Goal: Task Accomplishment & Management: Manage account settings

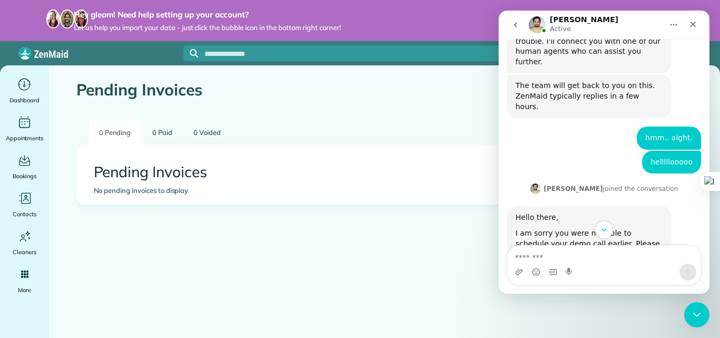
scroll to position [363, 0]
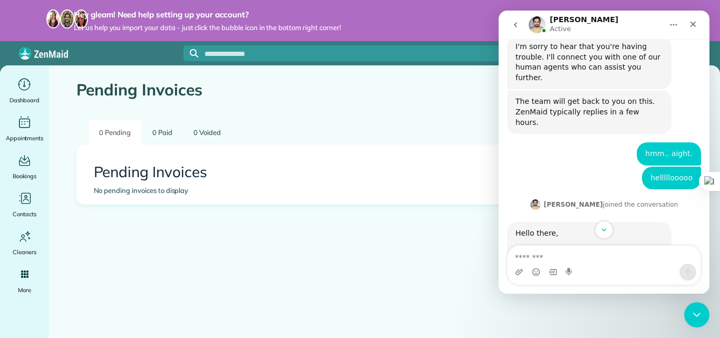
click at [514, 30] on button "go back" at bounding box center [516, 25] width 20 height 20
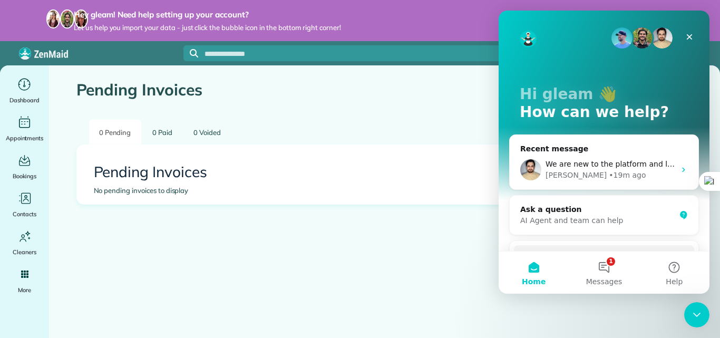
scroll to position [0, 0]
click at [609, 170] on div "• 19m ago" at bounding box center [627, 175] width 37 height 11
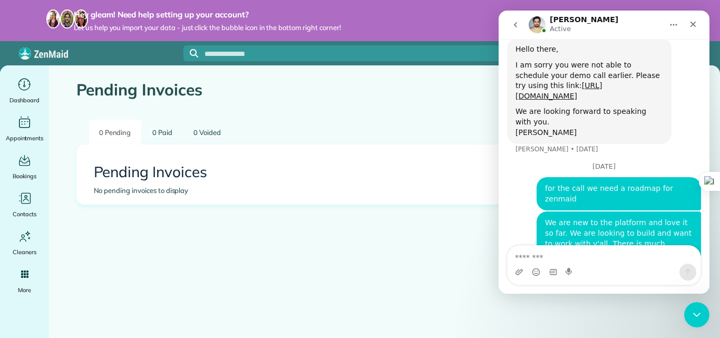
scroll to position [547, 0]
click at [517, 30] on button "go back" at bounding box center [516, 25] width 20 height 20
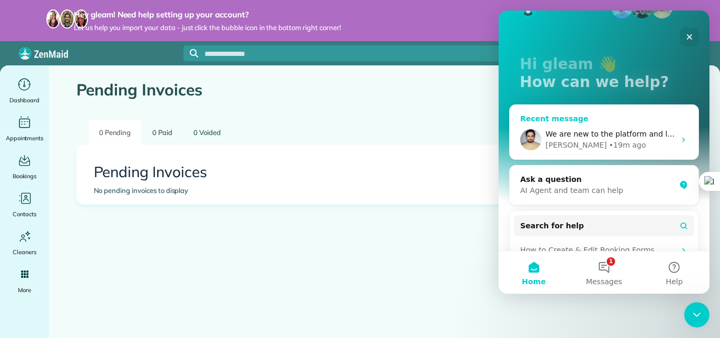
scroll to position [70, 0]
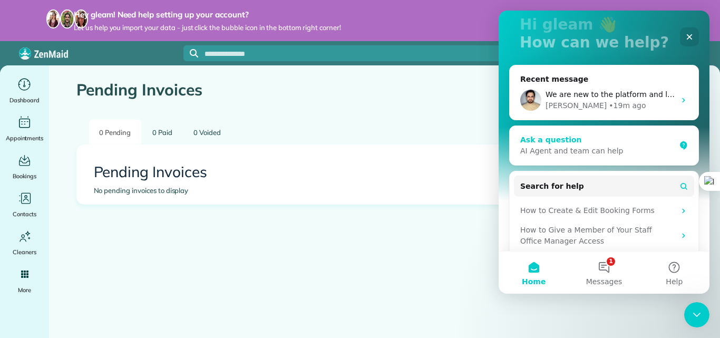
click at [585, 150] on div "AI Agent and team can help" at bounding box center [597, 151] width 155 height 11
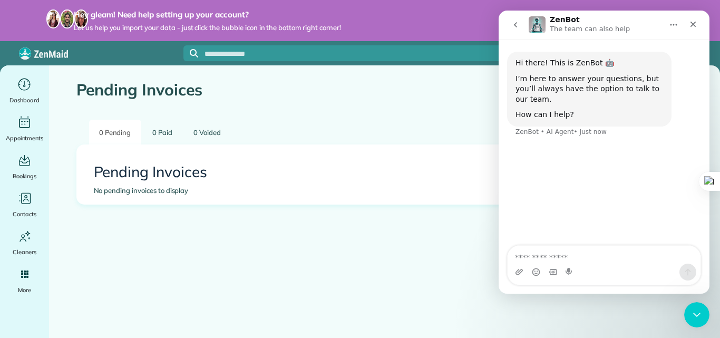
click at [518, 23] on icon "go back" at bounding box center [515, 25] width 8 height 8
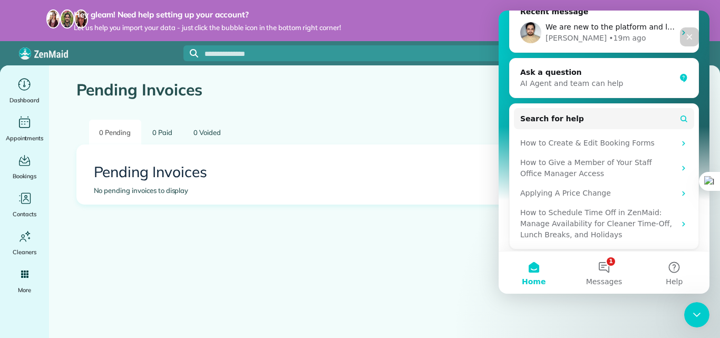
scroll to position [141, 0]
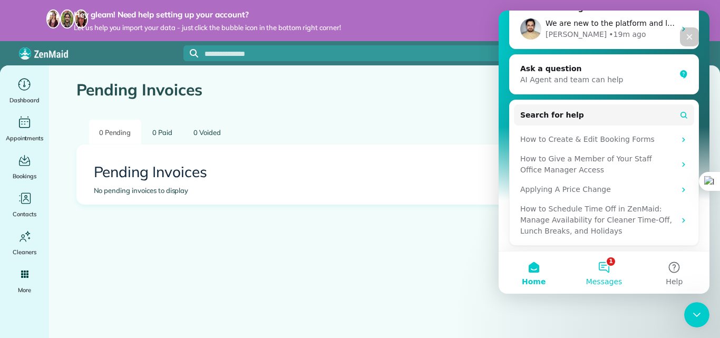
click at [608, 264] on button "1 Messages" at bounding box center [604, 273] width 70 height 42
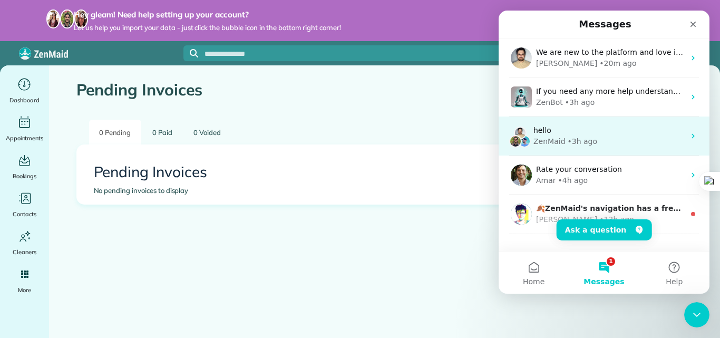
scroll to position [25, 0]
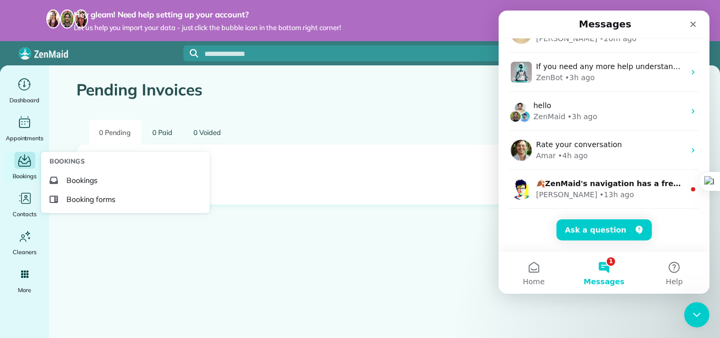
click at [18, 169] on div "Bookings" at bounding box center [25, 167] width 42 height 30
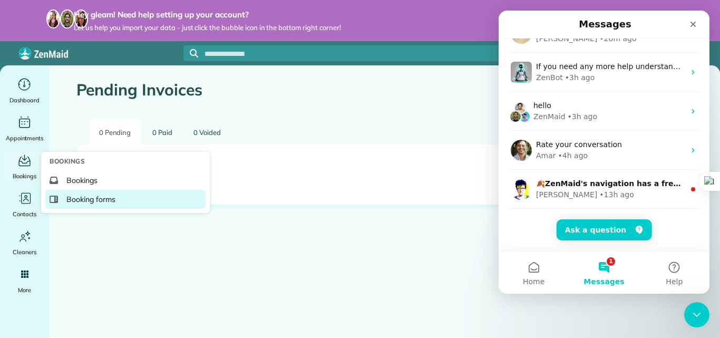
click at [69, 195] on span "Booking forms" at bounding box center [90, 199] width 49 height 11
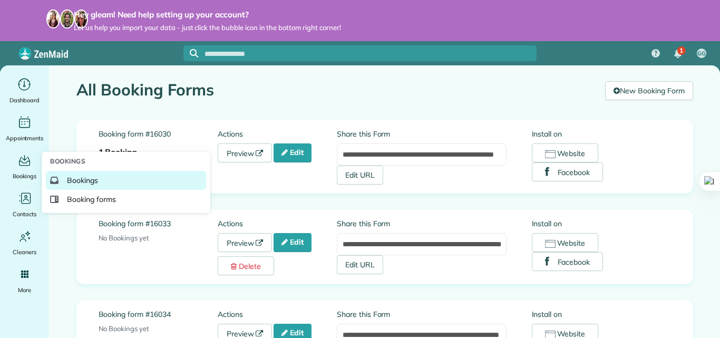
click at [89, 179] on span "Bookings" at bounding box center [82, 180] width 31 height 11
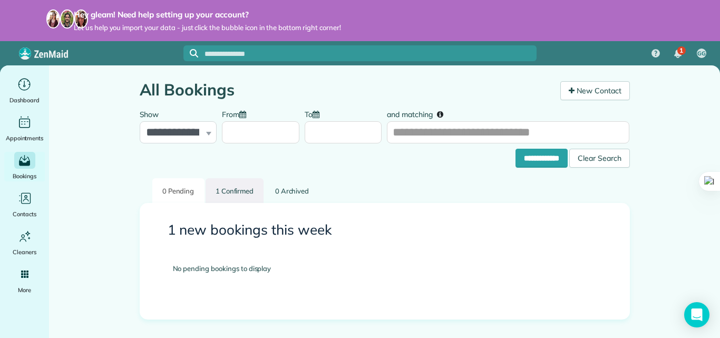
click at [237, 185] on link "1 Confirmed" at bounding box center [235, 190] width 59 height 25
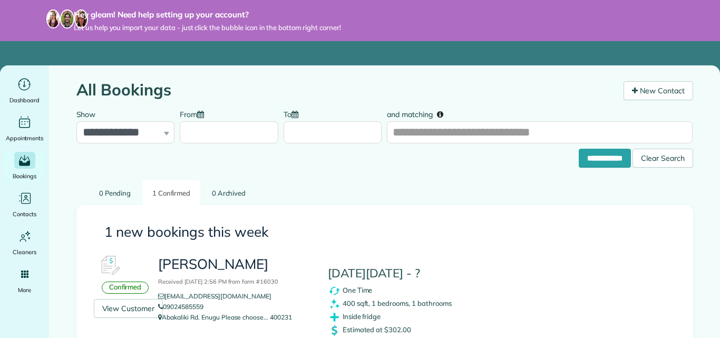
scroll to position [65, 0]
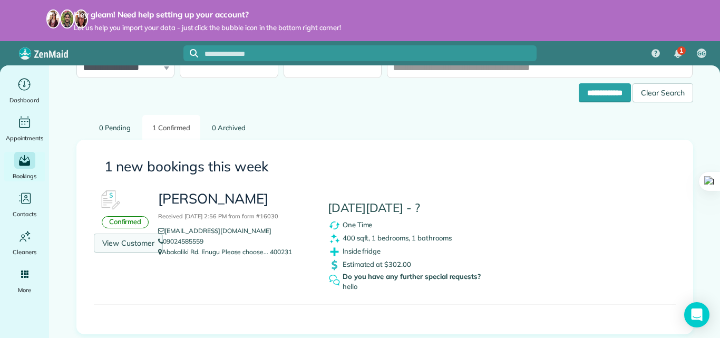
click at [124, 247] on link "View Customer" at bounding box center [129, 243] width 70 height 19
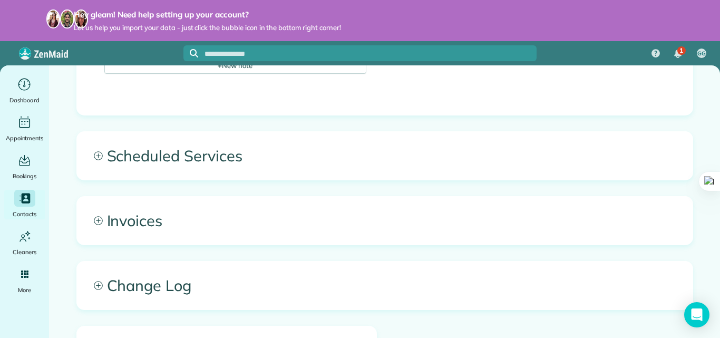
scroll to position [418, 0]
click at [95, 160] on span "Scheduled Services" at bounding box center [385, 155] width 616 height 48
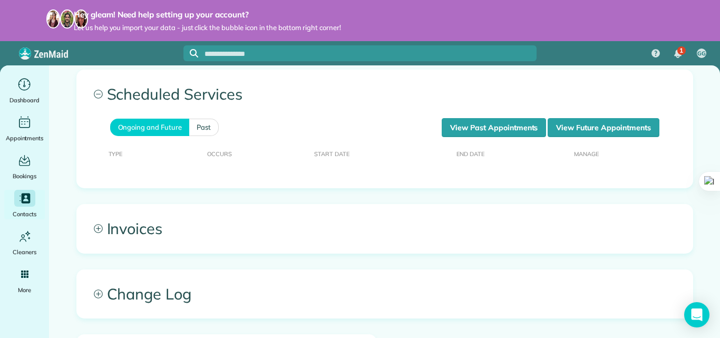
scroll to position [529, 0]
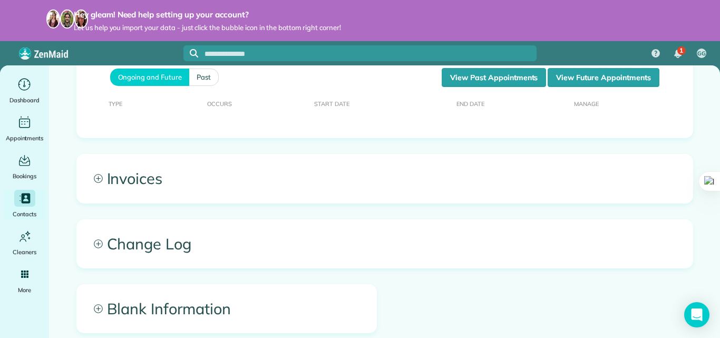
click at [95, 179] on icon at bounding box center [98, 178] width 9 height 9
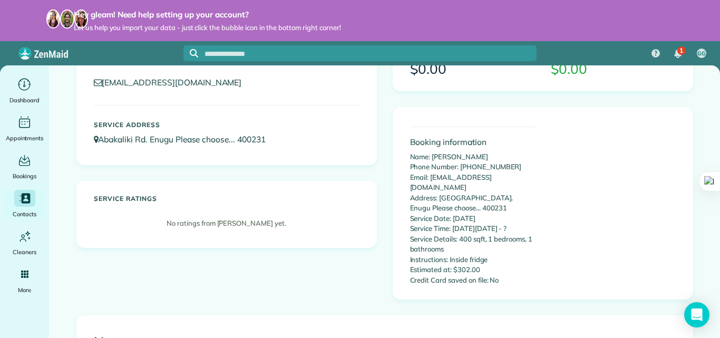
scroll to position [0, 0]
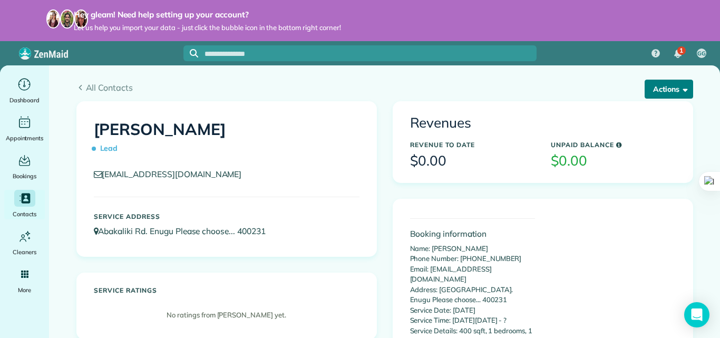
click at [645, 92] on button "Actions" at bounding box center [669, 89] width 49 height 19
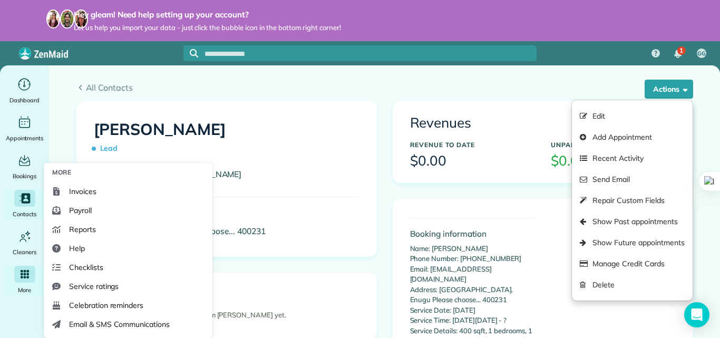
click at [18, 275] on div "Main" at bounding box center [24, 274] width 21 height 17
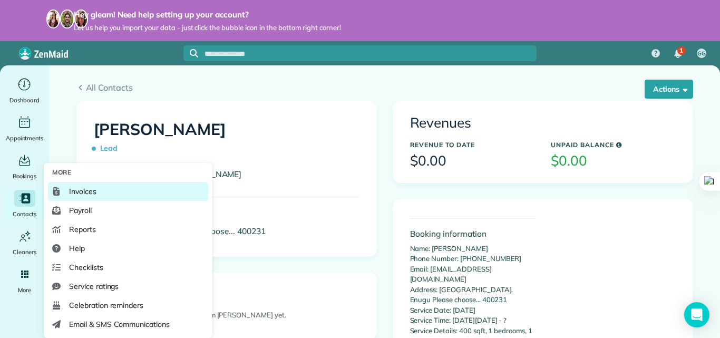
click at [103, 194] on link "Invoices" at bounding box center [128, 191] width 160 height 19
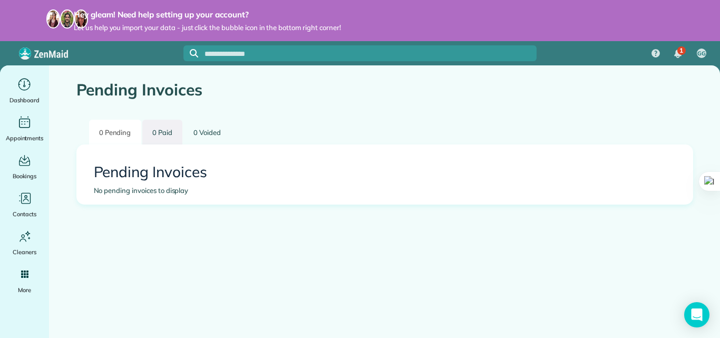
click at [166, 137] on link "0 Paid" at bounding box center [162, 132] width 40 height 25
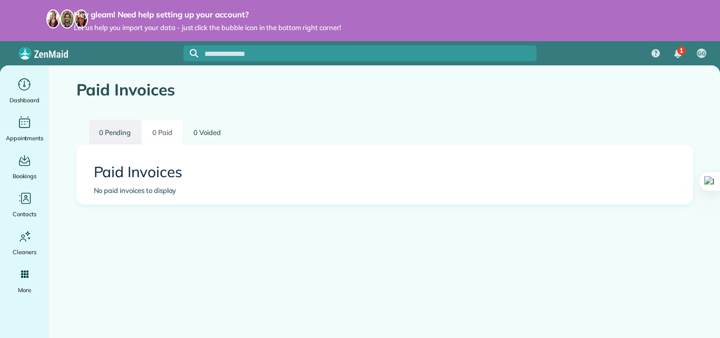
click at [118, 130] on link "0 Pending" at bounding box center [115, 132] width 52 height 25
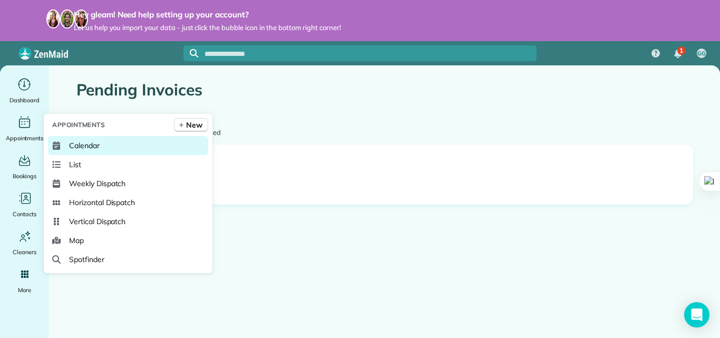
click at [81, 139] on link "Calendar" at bounding box center [128, 145] width 160 height 19
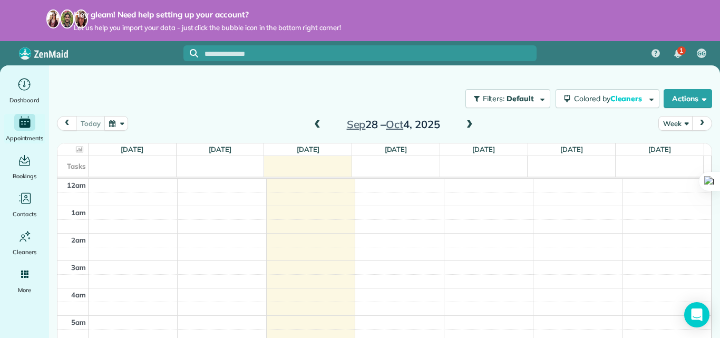
scroll to position [192, 0]
click at [120, 121] on button "button" at bounding box center [116, 123] width 24 height 14
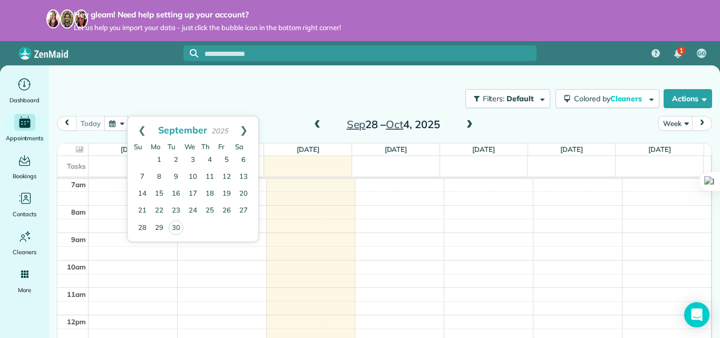
click at [314, 95] on div "Filters: Default Colored by Cleaners Color by Cleaner Color by Team Color by St…" at bounding box center [384, 98] width 671 height 35
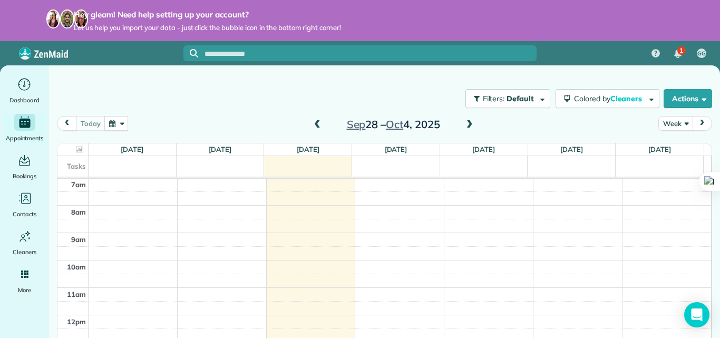
click at [678, 123] on button "Week" at bounding box center [676, 123] width 34 height 14
click at [671, 187] on link "Month" at bounding box center [700, 190] width 83 height 21
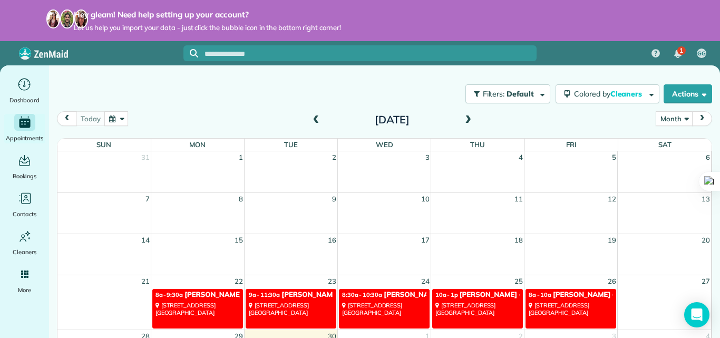
scroll to position [7, 0]
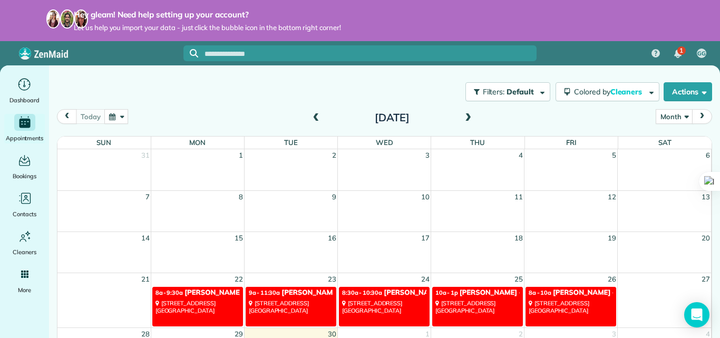
click at [201, 297] on div "8a - 9:30a Debbie Sardone - Example Appointment" at bounding box center [198, 292] width 84 height 9
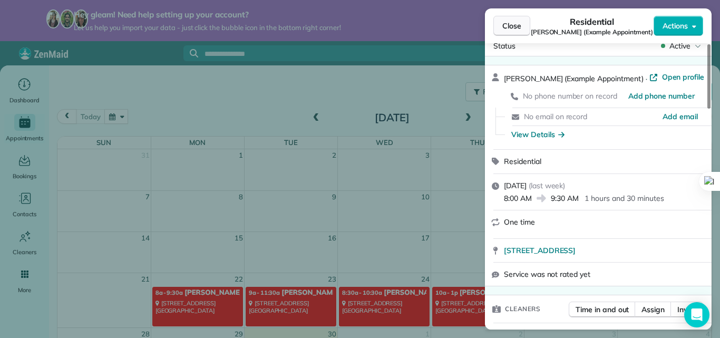
scroll to position [49, 0]
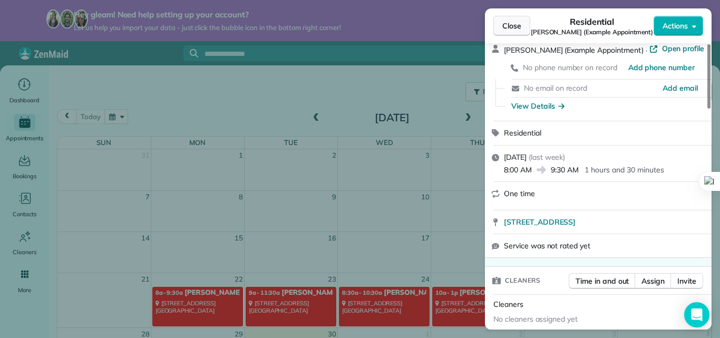
click at [511, 24] on span "Close" at bounding box center [512, 26] width 19 height 11
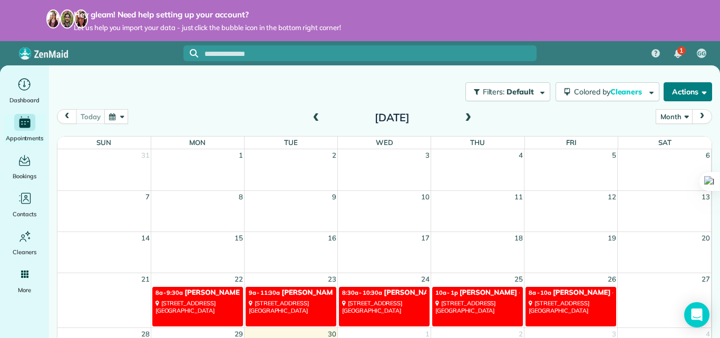
click at [677, 93] on button "Actions" at bounding box center [688, 91] width 49 height 19
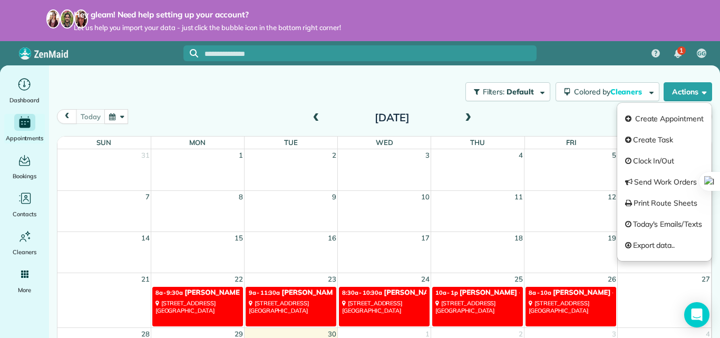
click at [364, 84] on div "Filters: Default Colored by Cleaners Color by Cleaner Color by Team Color by St…" at bounding box center [384, 91] width 671 height 35
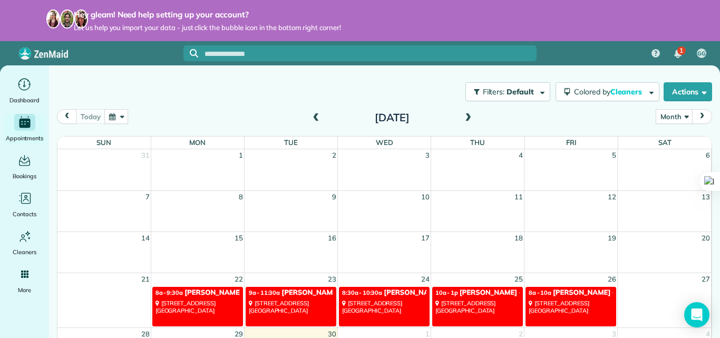
click at [467, 117] on span at bounding box center [468, 117] width 12 height 9
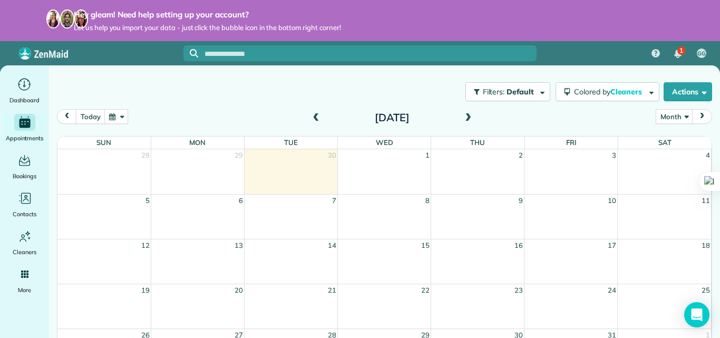
click at [462, 114] on span at bounding box center [468, 117] width 12 height 9
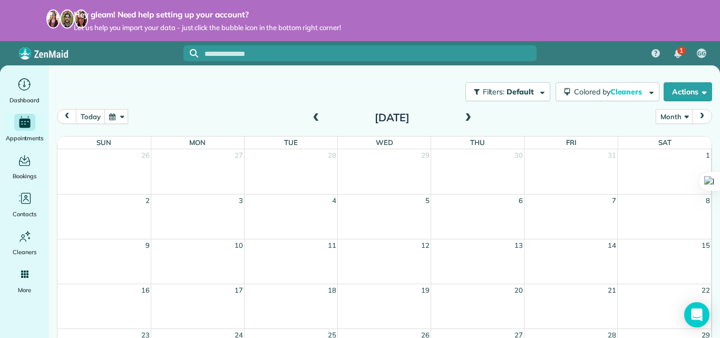
click at [311, 119] on span at bounding box center [317, 117] width 12 height 9
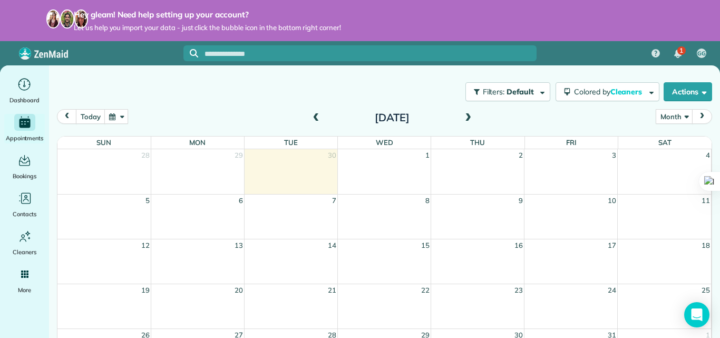
click at [395, 168] on div "28 29 30 1 2 3 4" at bounding box center [384, 171] width 654 height 45
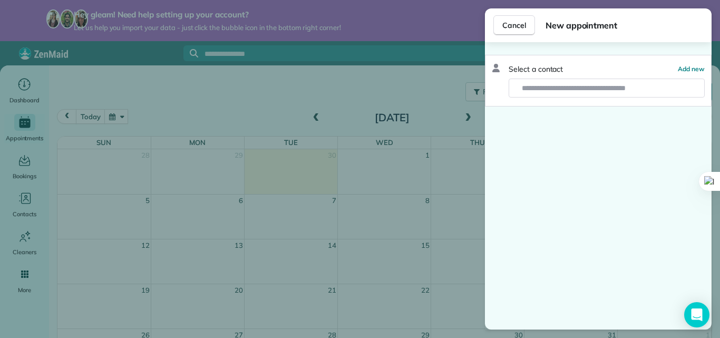
click at [439, 168] on div "Cancel New appointment Select a contact Add new" at bounding box center [360, 169] width 720 height 338
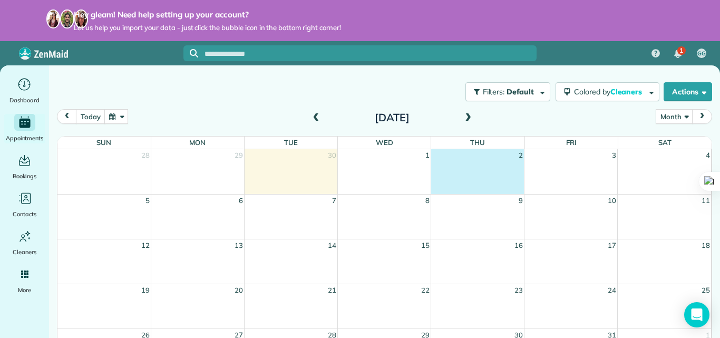
click at [469, 165] on div "28 29 30 1 2 3 4" at bounding box center [384, 171] width 654 height 45
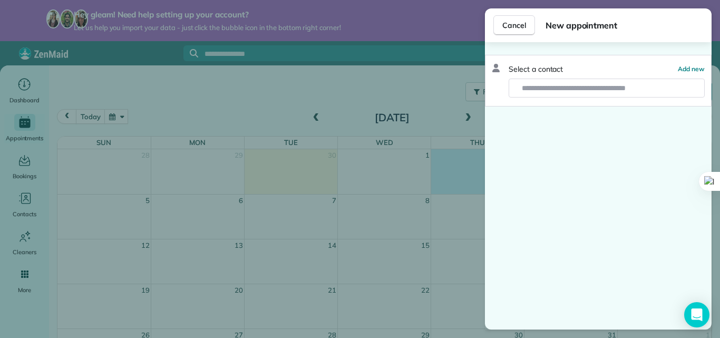
click at [375, 165] on div "Cancel New appointment Select a contact Add new" at bounding box center [360, 169] width 720 height 338
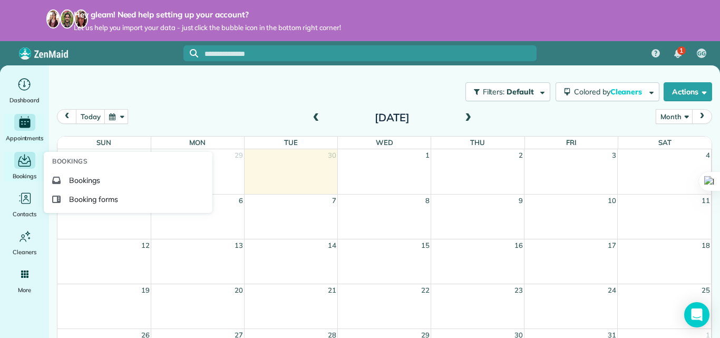
click at [26, 166] on icon "Main" at bounding box center [24, 162] width 13 height 11
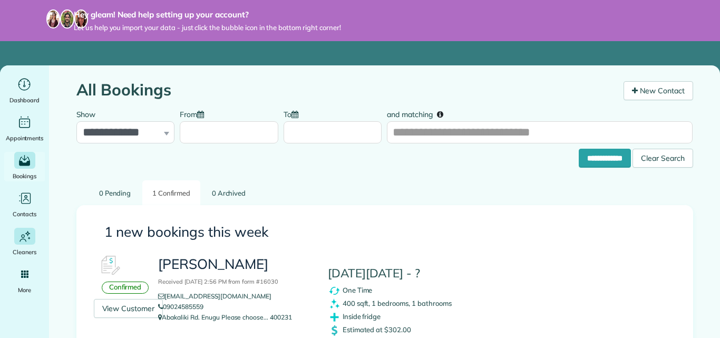
scroll to position [75, 0]
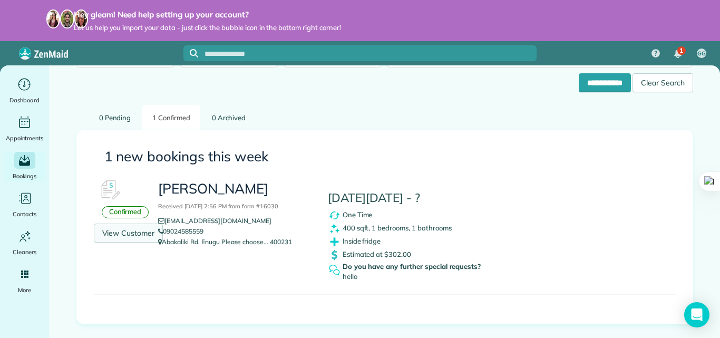
click at [111, 229] on link "View Customer" at bounding box center [129, 233] width 70 height 19
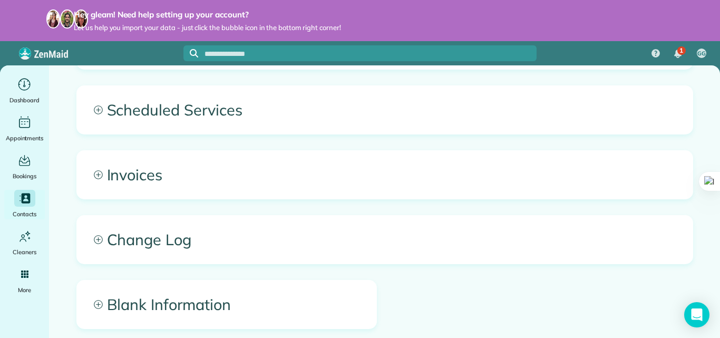
scroll to position [463, 0]
click at [94, 108] on icon at bounding box center [98, 109] width 9 height 9
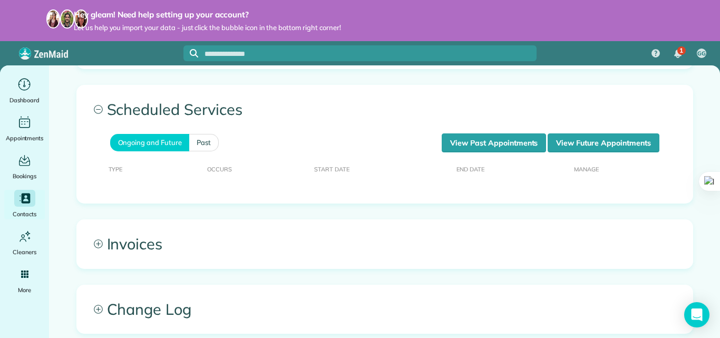
click at [94, 108] on icon at bounding box center [98, 109] width 9 height 9
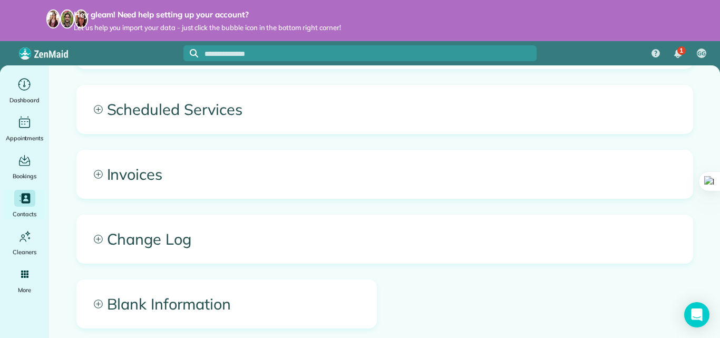
click at [94, 173] on icon at bounding box center [98, 174] width 9 height 9
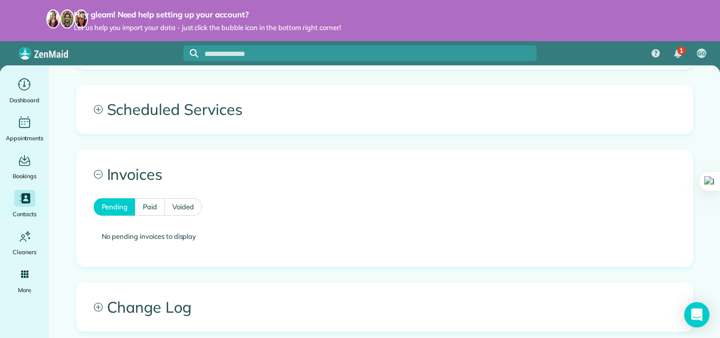
click at [94, 173] on icon at bounding box center [98, 174] width 9 height 9
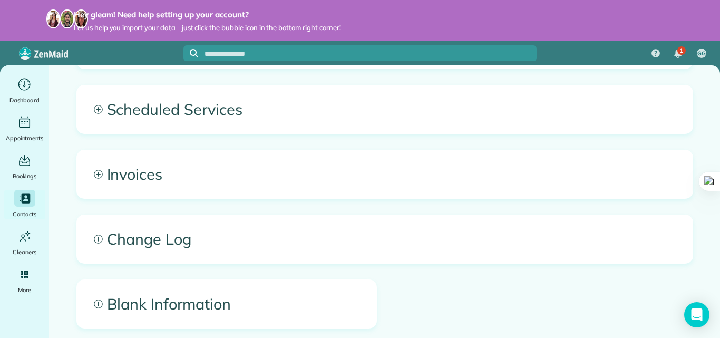
click at [94, 237] on icon at bounding box center [98, 239] width 9 height 9
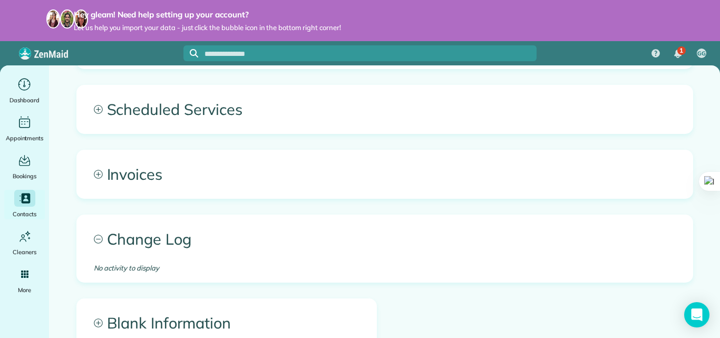
click at [94, 237] on icon at bounding box center [98, 239] width 9 height 9
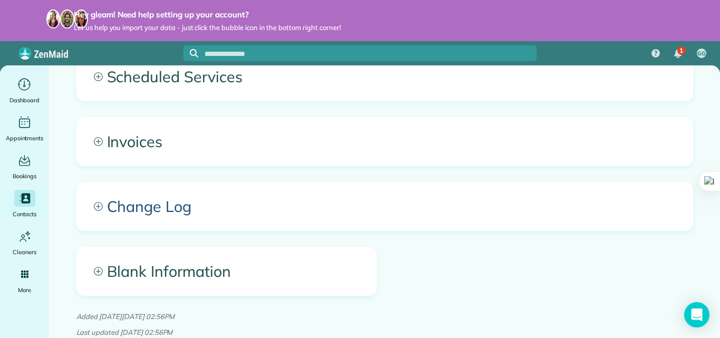
scroll to position [499, 0]
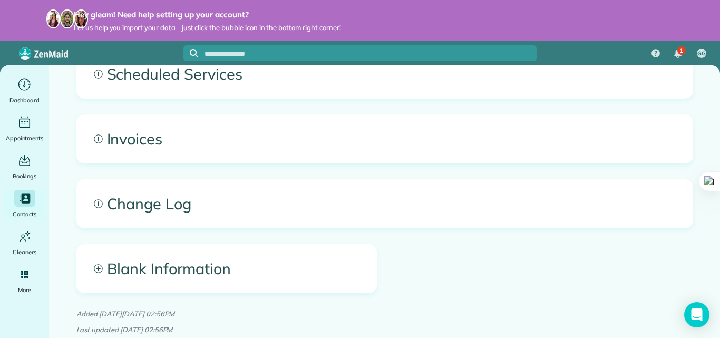
click at [89, 269] on span "Blank Information" at bounding box center [226, 269] width 299 height 48
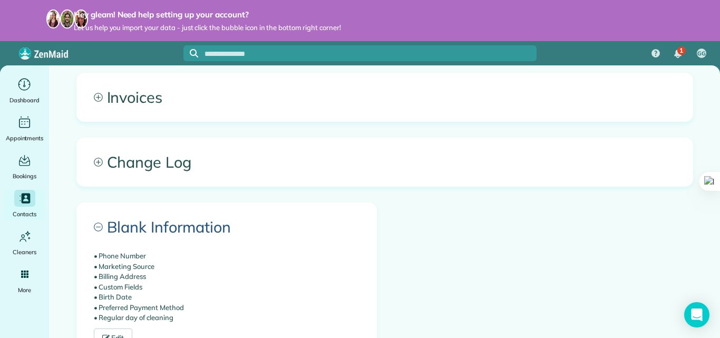
scroll to position [603, 0]
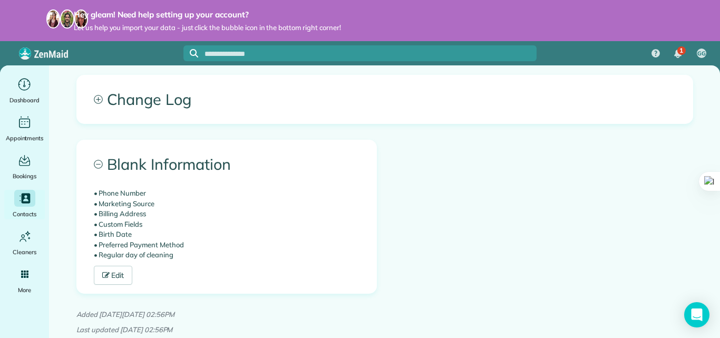
click at [94, 157] on span "Blank Information" at bounding box center [226, 164] width 299 height 48
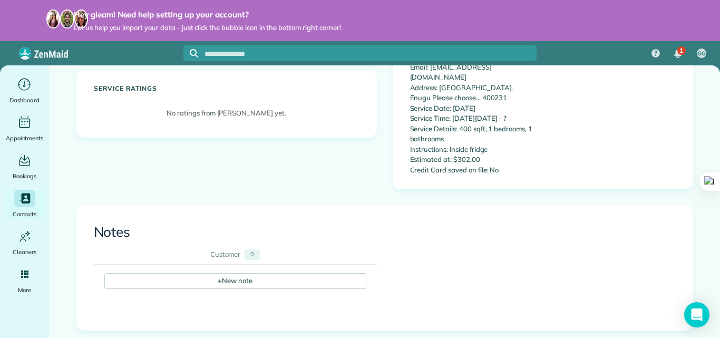
scroll to position [0, 0]
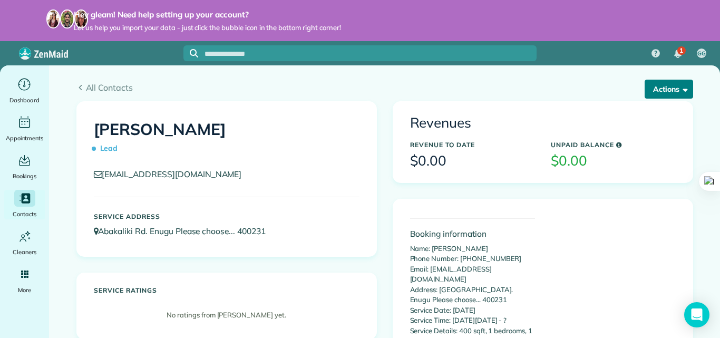
click at [675, 85] on button "Actions" at bounding box center [669, 89] width 49 height 19
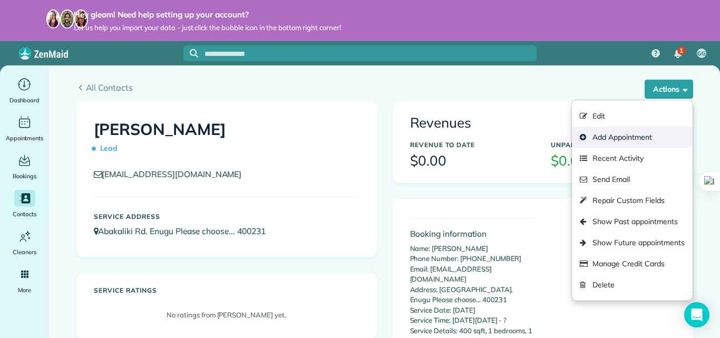
click at [596, 142] on link "Add Appointment" at bounding box center [632, 137] width 120 height 21
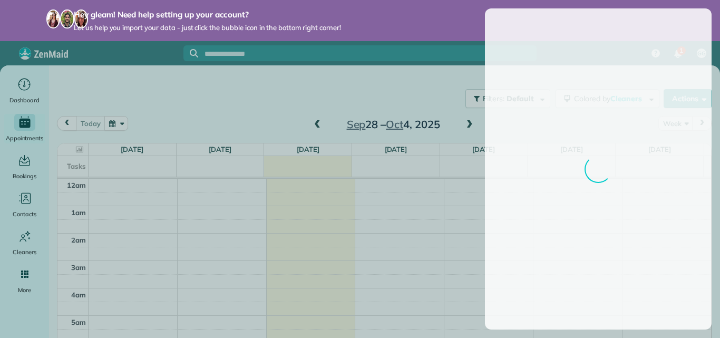
scroll to position [192, 0]
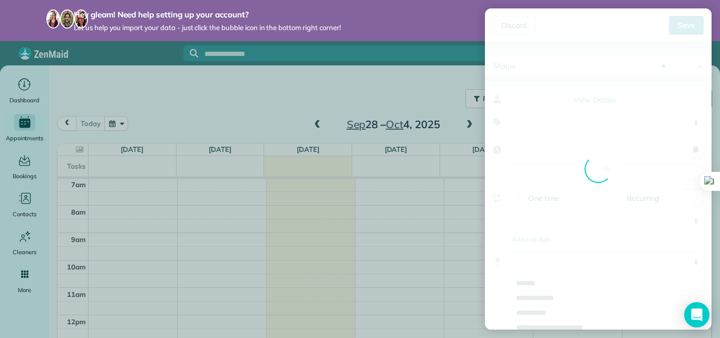
type input "**********"
type input "*****"
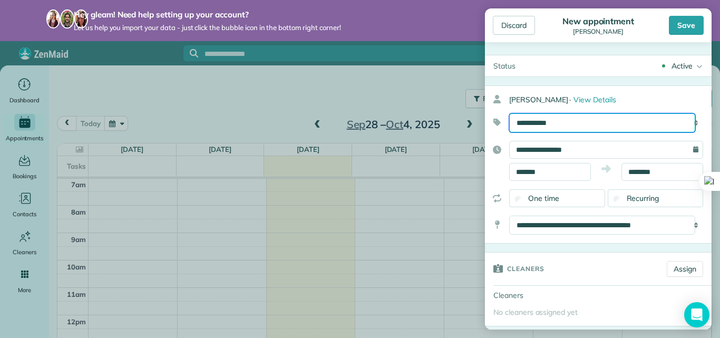
click at [586, 124] on select "**********" at bounding box center [602, 122] width 186 height 19
click at [509, 113] on select "**********" at bounding box center [602, 122] width 186 height 19
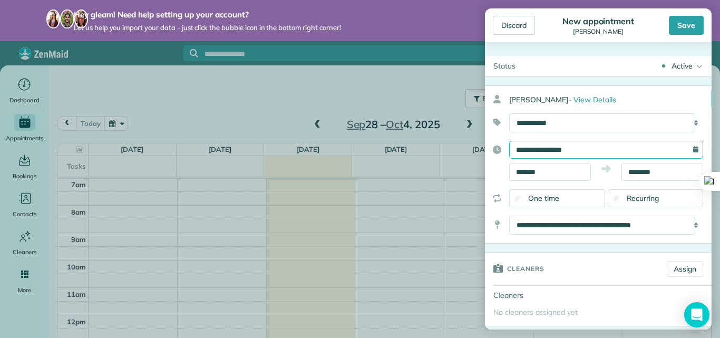
click at [621, 146] on input "**********" at bounding box center [606, 150] width 194 height 18
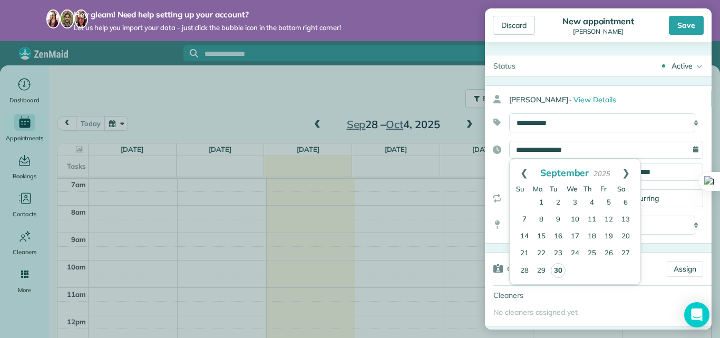
click at [555, 273] on link "30" at bounding box center [558, 270] width 15 height 15
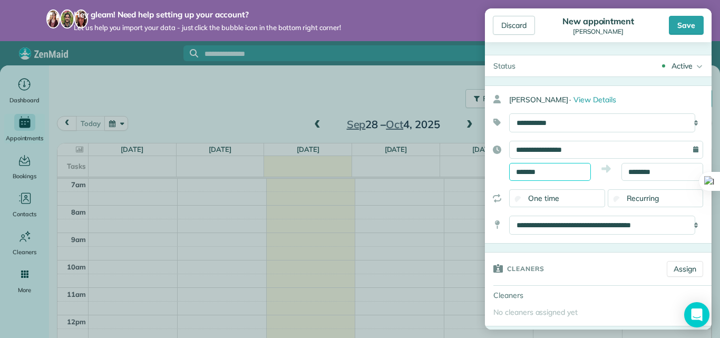
click at [533, 170] on input "*******" at bounding box center [550, 172] width 82 height 18
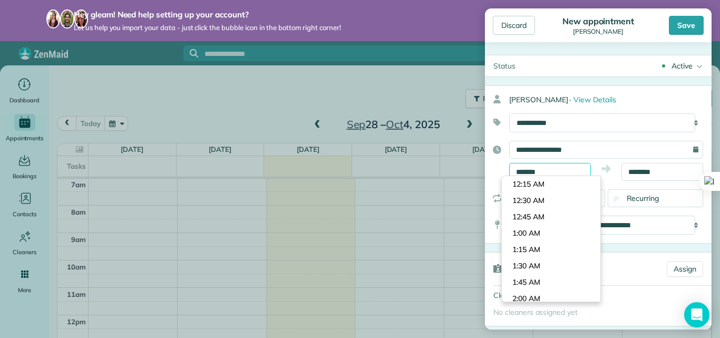
scroll to position [556, 0]
click at [533, 170] on input "*******" at bounding box center [550, 172] width 82 height 18
click at [563, 166] on input "*******" at bounding box center [550, 172] width 82 height 18
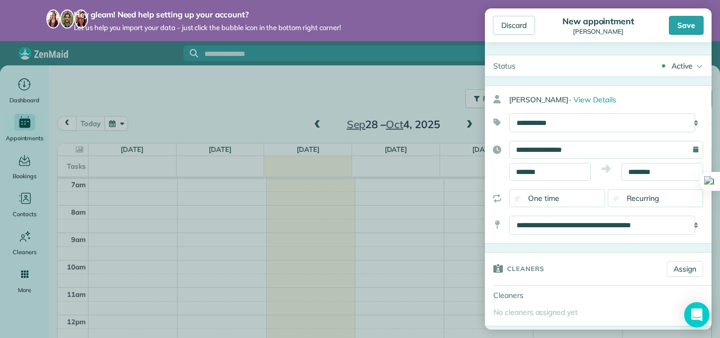
click at [486, 163] on div "**********" at bounding box center [598, 161] width 227 height 40
click at [564, 206] on div "One time" at bounding box center [557, 198] width 96 height 18
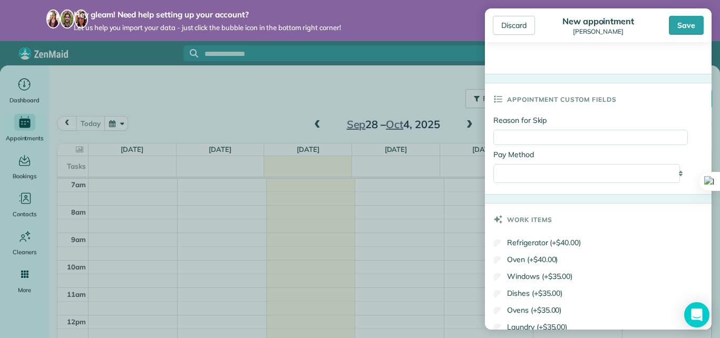
scroll to position [492, 0]
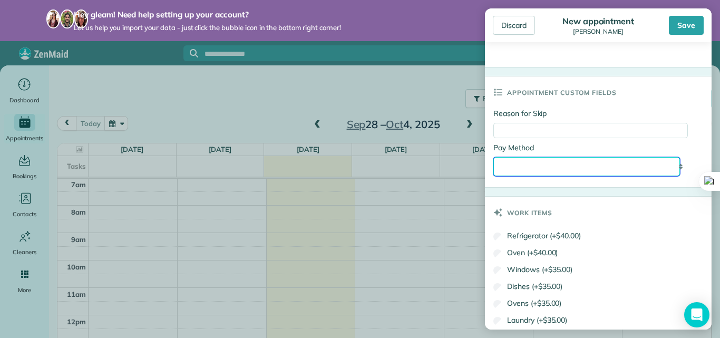
click at [588, 163] on select "**********" at bounding box center [587, 166] width 187 height 19
select select "****"
click at [494, 159] on select "**********" at bounding box center [587, 166] width 187 height 19
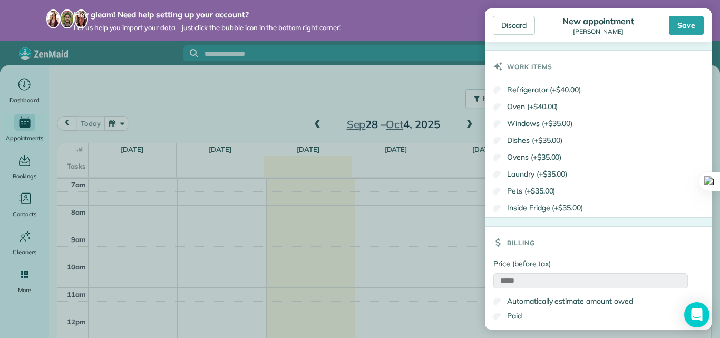
scroll to position [640, 0]
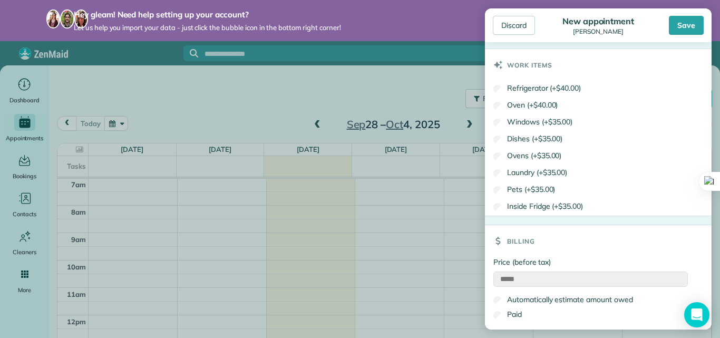
click at [503, 91] on label "Refrigerator (+$40.00)" at bounding box center [538, 88] width 88 height 11
type input "*******"
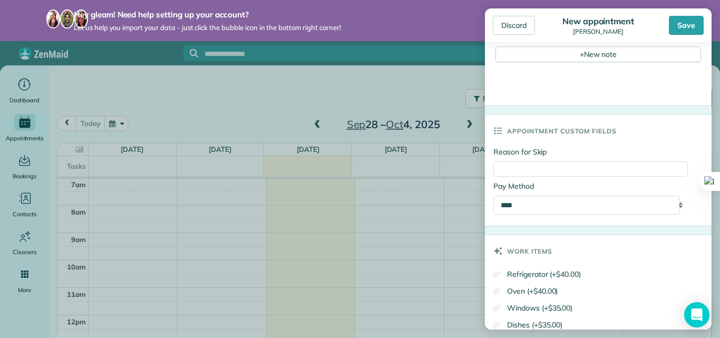
scroll to position [417, 0]
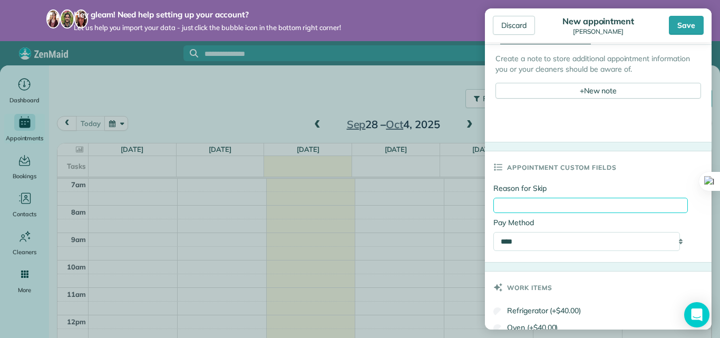
click at [550, 199] on input "Reason for Skip" at bounding box center [591, 205] width 195 height 15
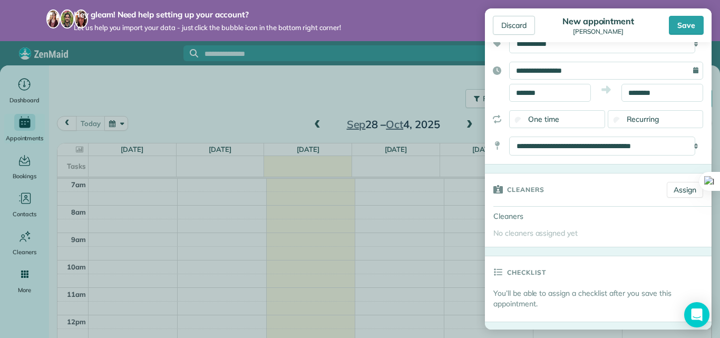
scroll to position [48, 0]
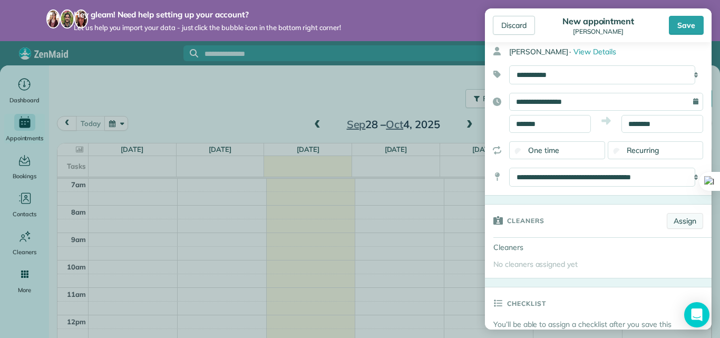
click at [669, 216] on link "Assign" at bounding box center [685, 221] width 36 height 16
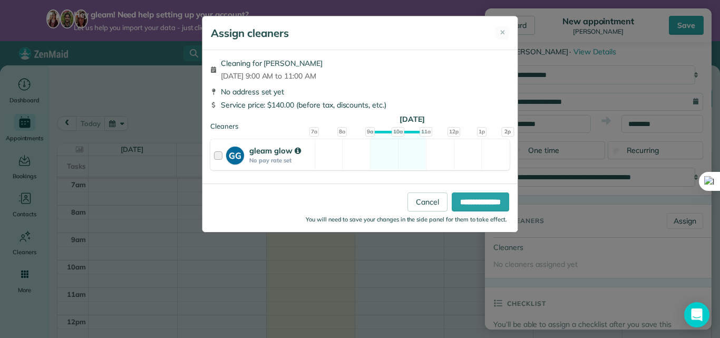
click at [217, 151] on div at bounding box center [220, 155] width 12 height 20
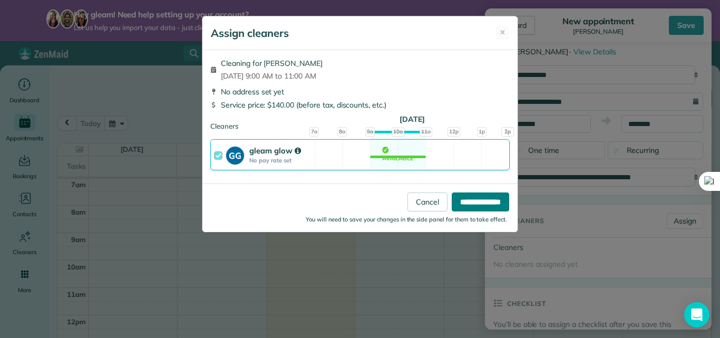
click at [452, 201] on input "**********" at bounding box center [480, 201] width 57 height 19
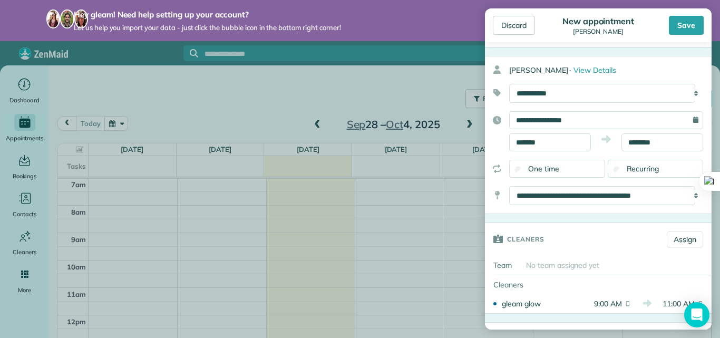
scroll to position [25, 0]
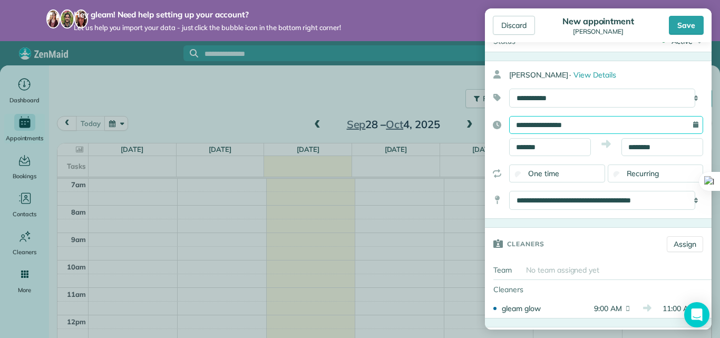
click at [640, 124] on input "**********" at bounding box center [606, 125] width 194 height 18
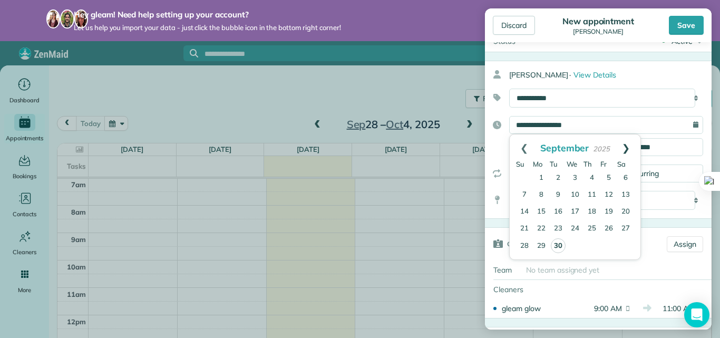
click at [629, 150] on link "Next" at bounding box center [626, 147] width 29 height 26
click at [586, 178] on link "2" at bounding box center [592, 178] width 17 height 17
type input "**********"
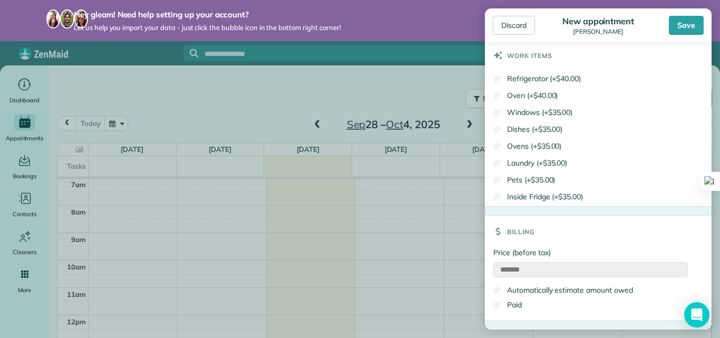
scroll to position [697, 0]
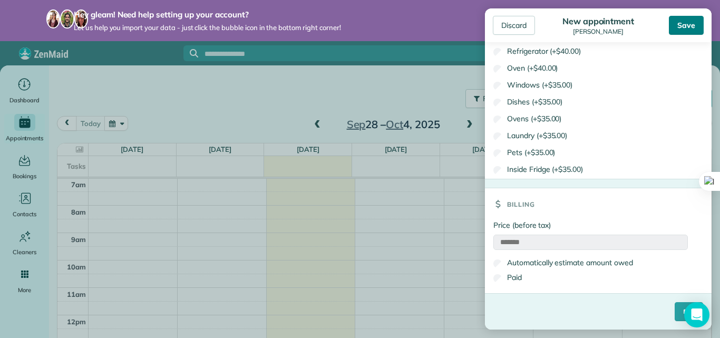
click at [678, 33] on div "Save" at bounding box center [686, 25] width 35 height 19
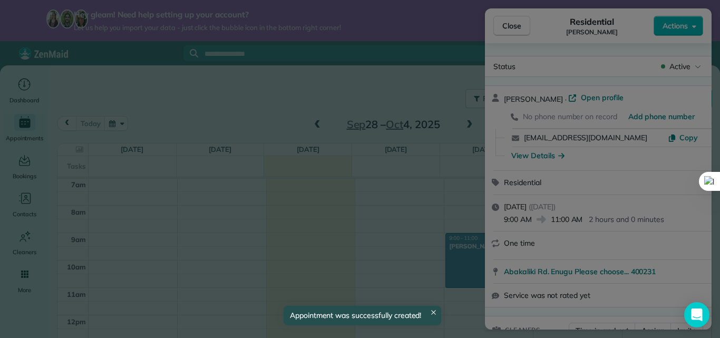
click at [0, 0] on div "Assign cleaners ✕ Cleaning for Godwin Elias Tue, Sep 30 - 9:00 AM to 11:00 AM N…" at bounding box center [0, 0] width 0 height 0
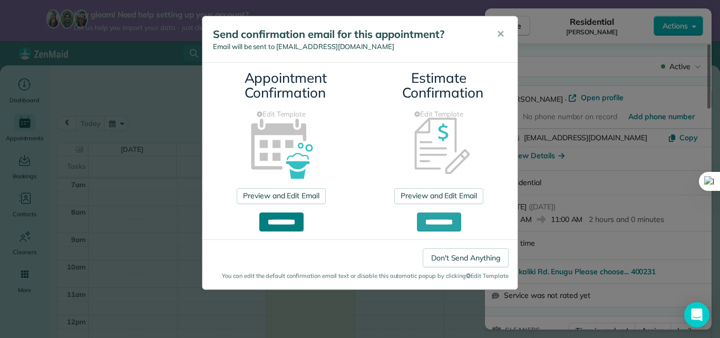
click at [281, 218] on input "**********" at bounding box center [281, 221] width 44 height 19
click at [437, 223] on input "**********" at bounding box center [439, 221] width 44 height 19
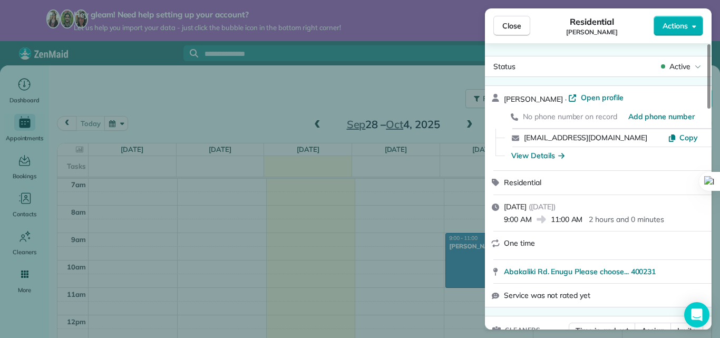
click at [371, 202] on div "Close Residential Godwin Elias Actions Status Active Godwin Elias · Open profil…" at bounding box center [360, 169] width 720 height 338
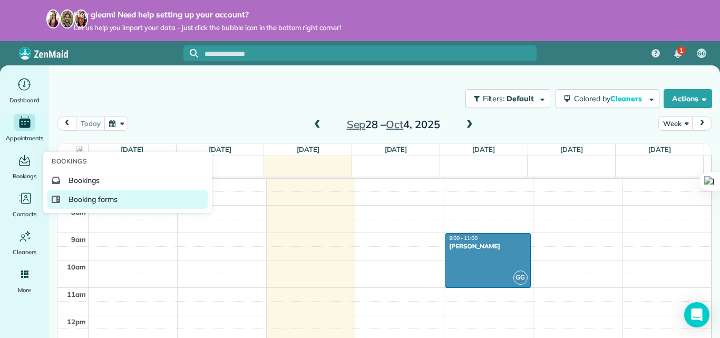
click at [98, 198] on span "Booking forms" at bounding box center [93, 199] width 49 height 11
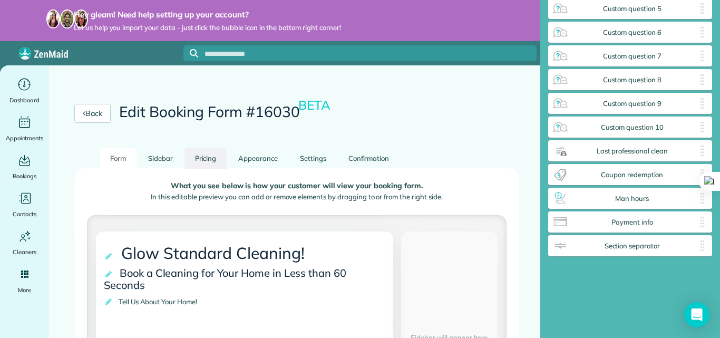
click at [206, 160] on link "Pricing" at bounding box center [206, 158] width 43 height 21
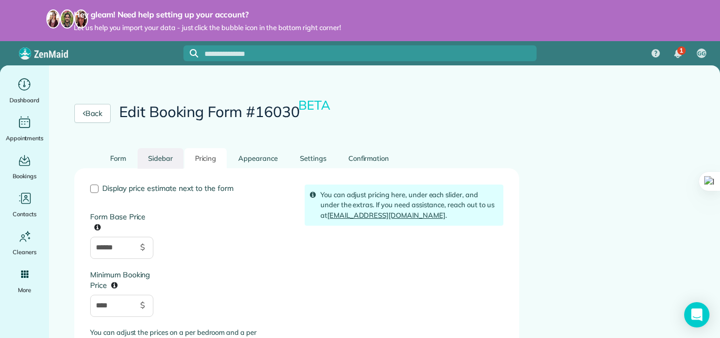
click at [157, 160] on link "Sidebar" at bounding box center [161, 158] width 46 height 21
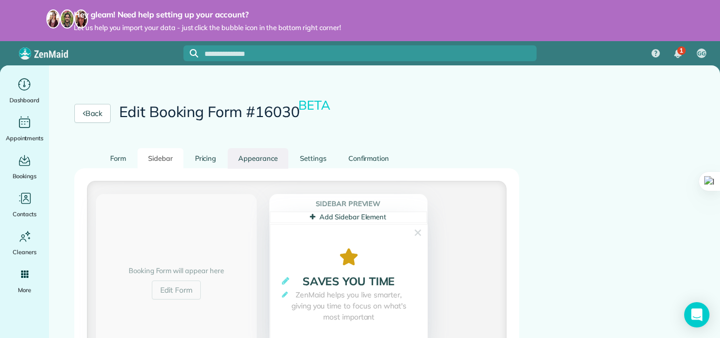
click at [246, 159] on link "Appearance" at bounding box center [258, 158] width 61 height 21
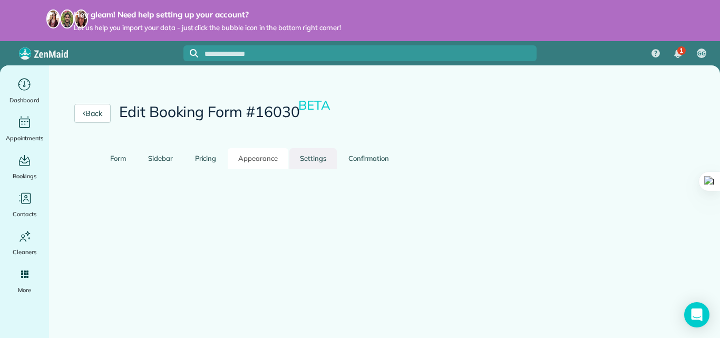
click at [314, 159] on link "Settings" at bounding box center [312, 158] width 47 height 21
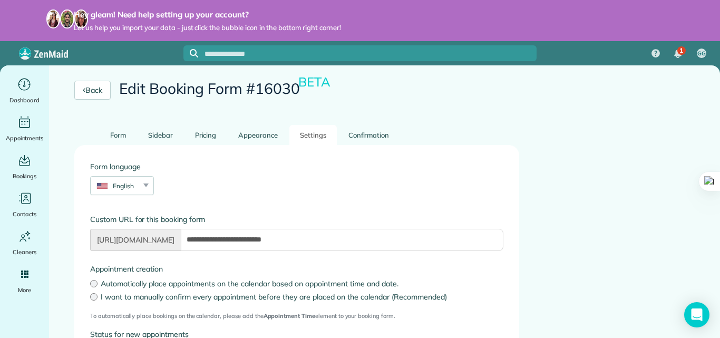
scroll to position [23, 0]
click at [131, 185] on div "English" at bounding box center [116, 186] width 50 height 9
click at [209, 173] on div "Form language English English Español Polskie Suomalainen" at bounding box center [296, 184] width 429 height 44
click at [349, 140] on link "Confirmation" at bounding box center [369, 135] width 62 height 21
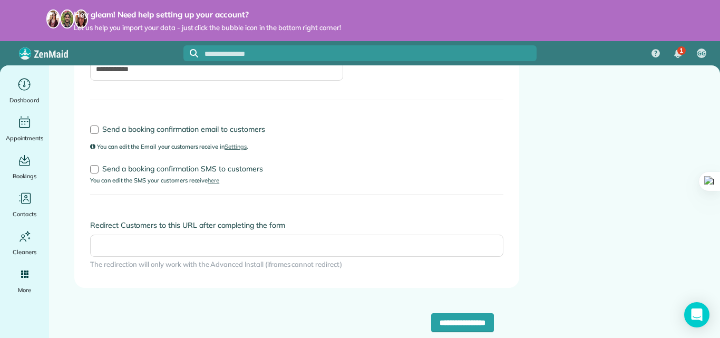
scroll to position [263, 0]
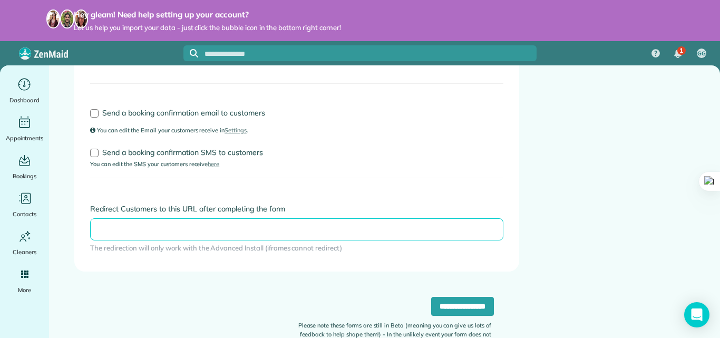
click at [161, 231] on input "Redirect Customers to this URL after completing the form" at bounding box center [296, 229] width 413 height 22
click at [161, 231] on input "**" at bounding box center [296, 229] width 413 height 22
type input "**********"
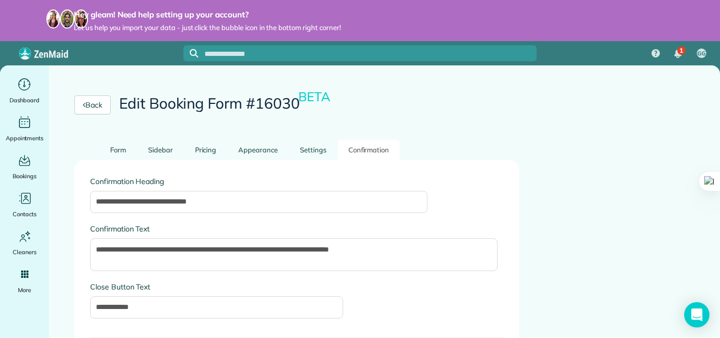
scroll to position [0, 0]
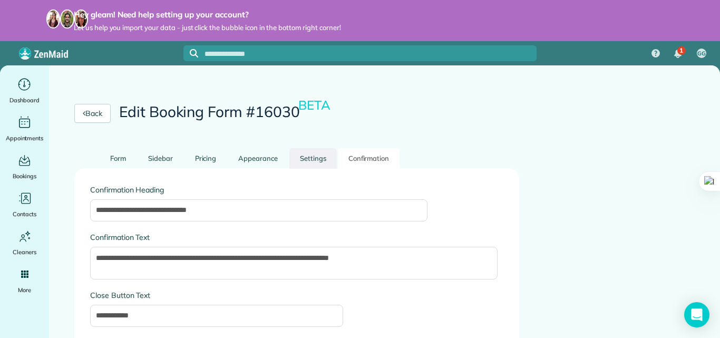
click at [316, 162] on link "Settings" at bounding box center [312, 158] width 47 height 21
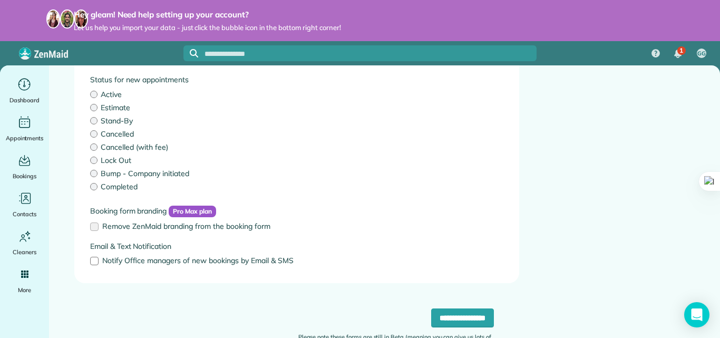
scroll to position [289, 0]
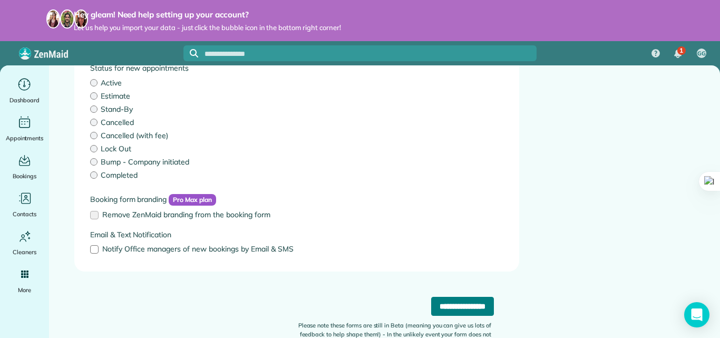
click at [441, 304] on input "**********" at bounding box center [462, 306] width 63 height 19
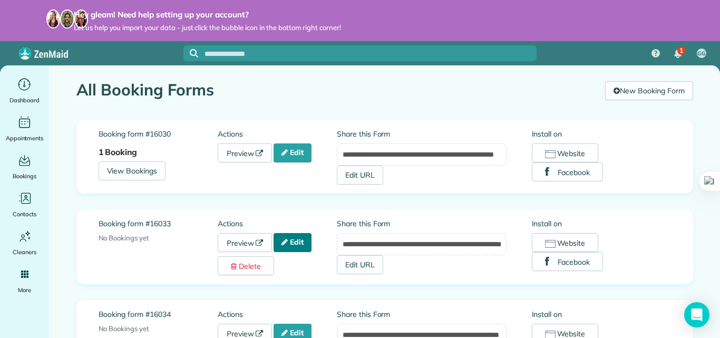
click at [287, 248] on link "Edit" at bounding box center [293, 242] width 38 height 19
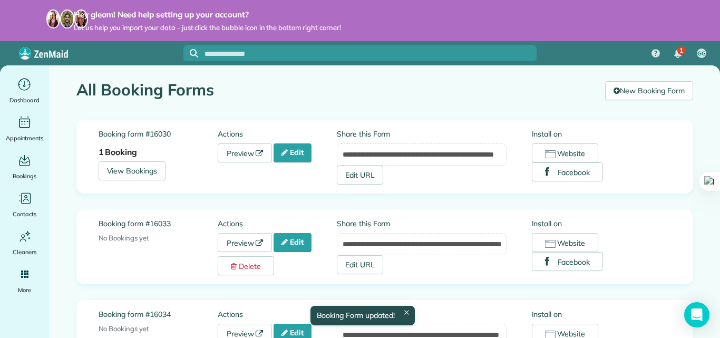
scroll to position [51, 0]
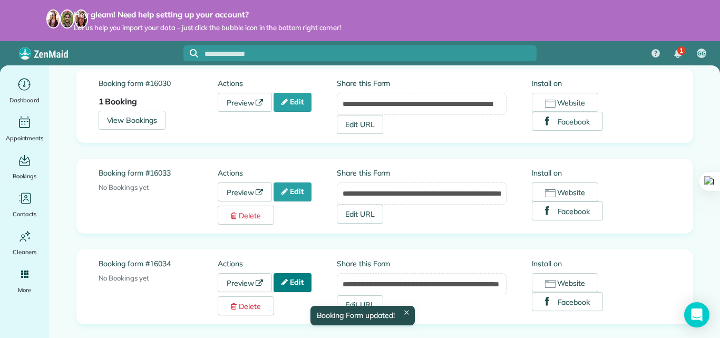
click at [286, 285] on link "Edit" at bounding box center [293, 282] width 38 height 19
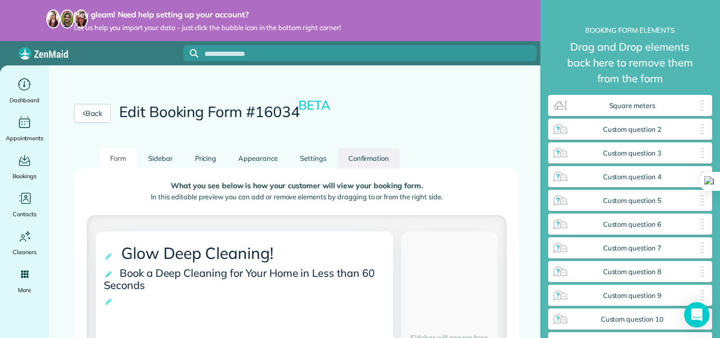
click at [382, 160] on link "Confirmation" at bounding box center [369, 158] width 62 height 21
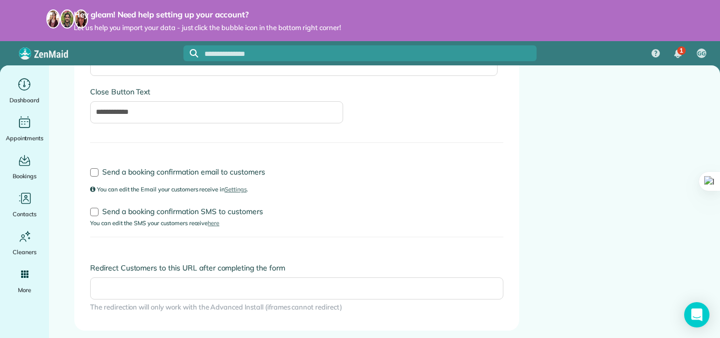
scroll to position [258, 0]
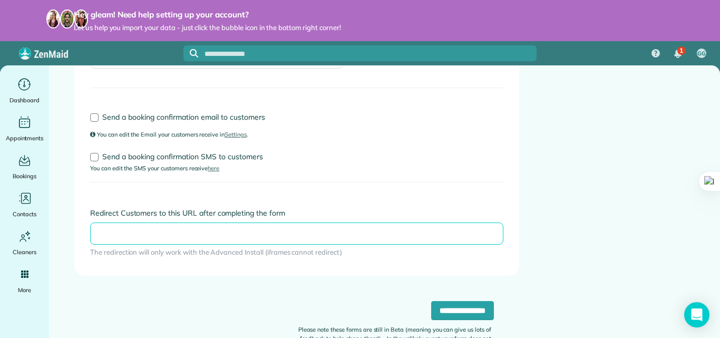
click at [256, 230] on input "Redirect Customers to this URL after completing the form" at bounding box center [296, 234] width 413 height 22
paste input "**********"
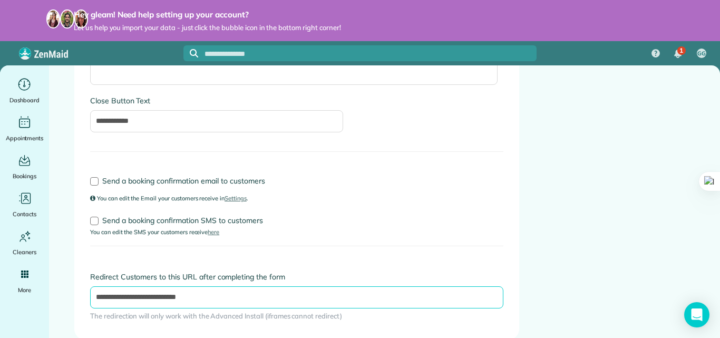
scroll to position [263, 0]
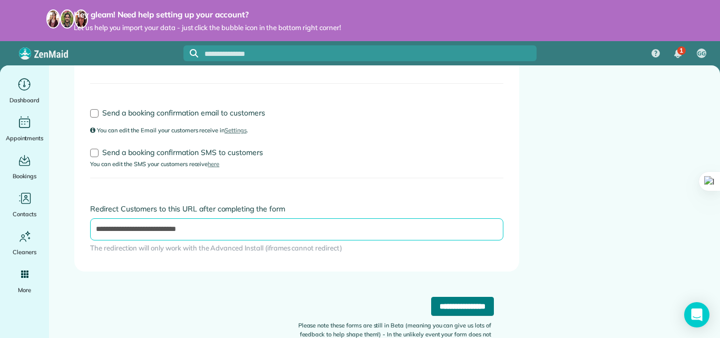
type input "**********"
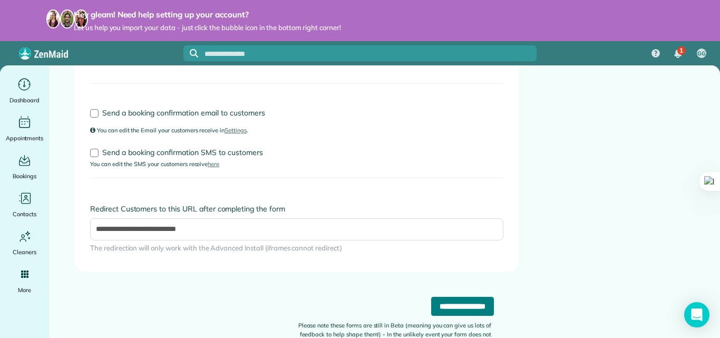
click at [431, 312] on input "**********" at bounding box center [462, 306] width 63 height 19
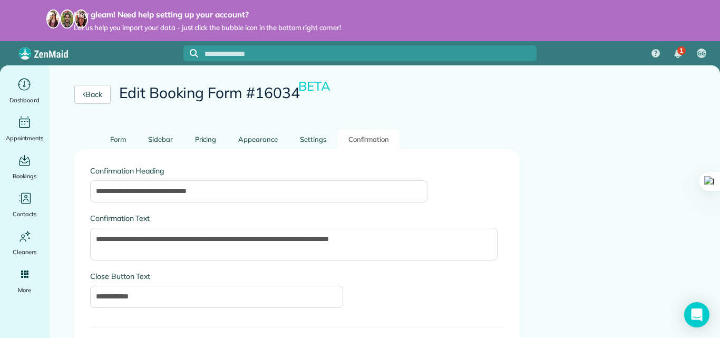
scroll to position [33, 0]
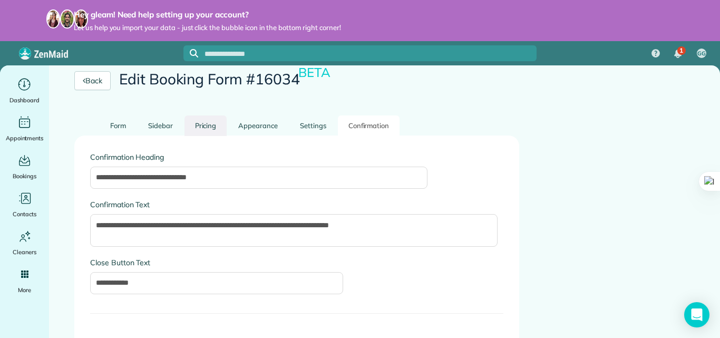
click at [202, 121] on link "Pricing" at bounding box center [206, 125] width 43 height 21
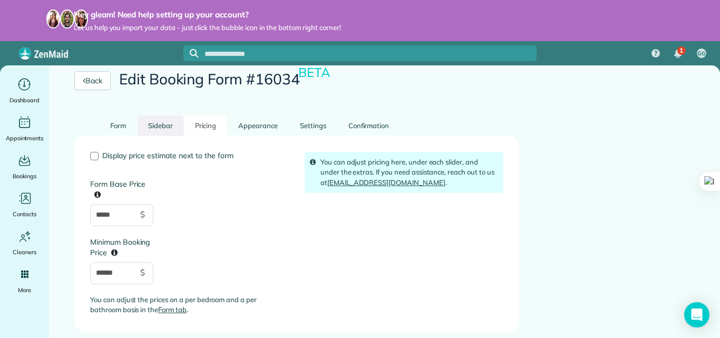
click at [159, 119] on link "Sidebar" at bounding box center [161, 125] width 46 height 21
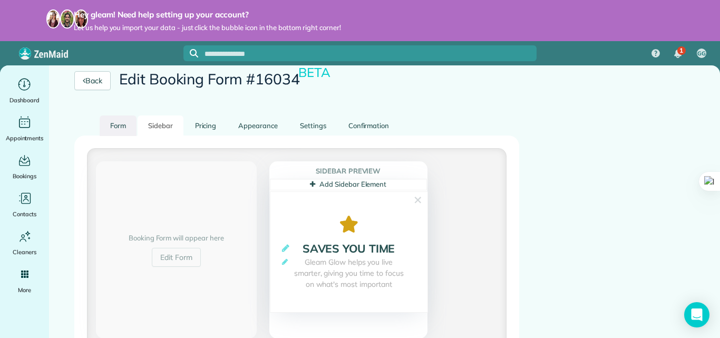
click at [119, 123] on link "Form" at bounding box center [118, 125] width 37 height 21
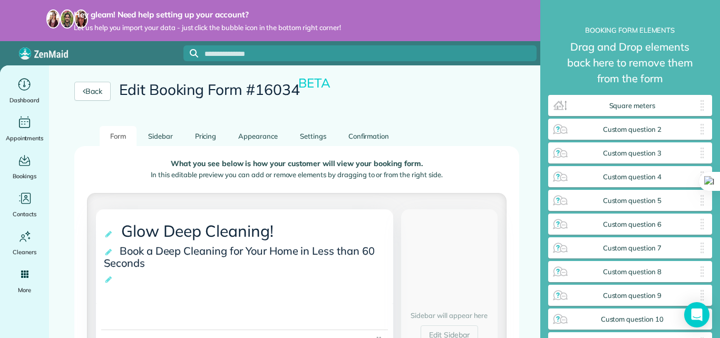
scroll to position [0, 0]
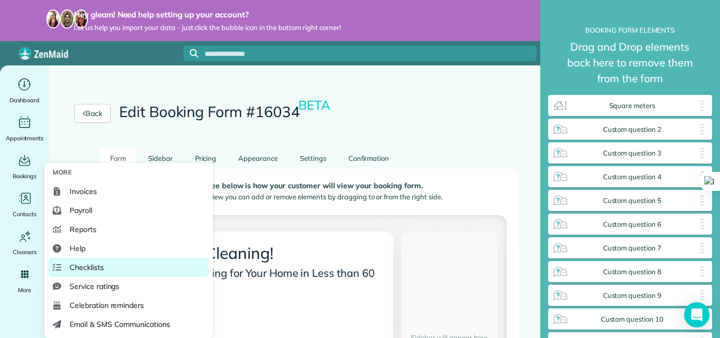
click at [94, 264] on span "Checklists" at bounding box center [87, 267] width 34 height 11
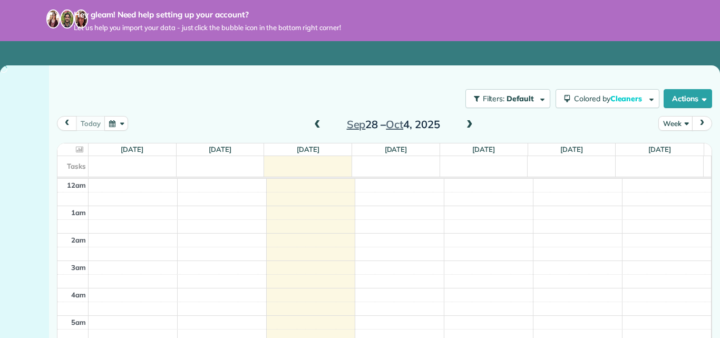
scroll to position [192, 0]
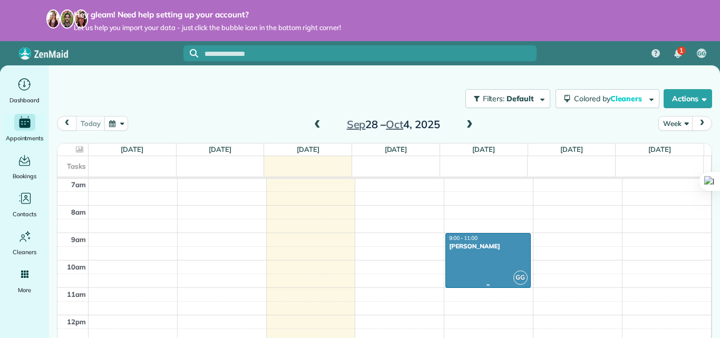
click at [485, 265] on div at bounding box center [488, 261] width 84 height 54
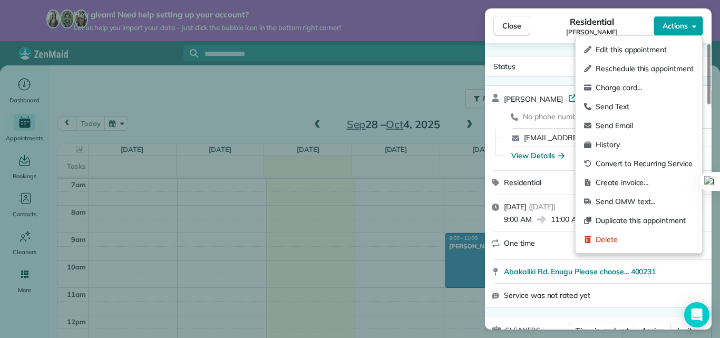
click at [678, 28] on span "Actions" at bounding box center [675, 26] width 25 height 11
click at [612, 182] on span "Create invoice…" at bounding box center [645, 182] width 98 height 11
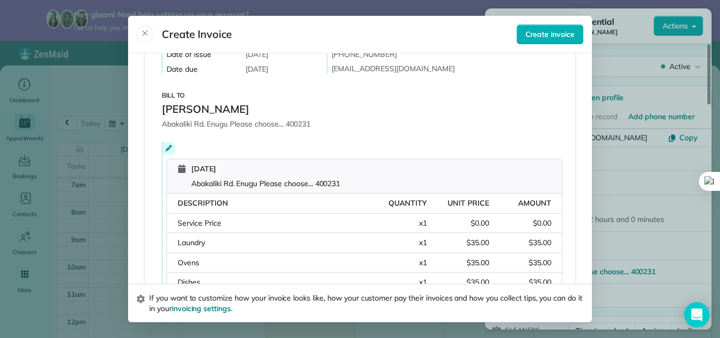
scroll to position [97, 0]
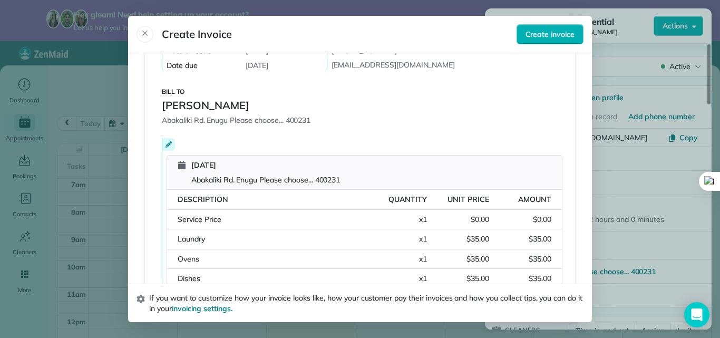
click at [166, 145] on icon at bounding box center [169, 144] width 6 height 6
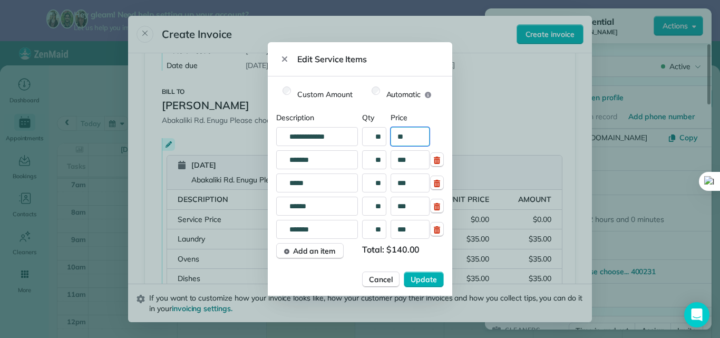
click at [409, 137] on input "**" at bounding box center [410, 136] width 39 height 19
type input "****"
click at [412, 275] on span "Update" at bounding box center [424, 279] width 26 height 11
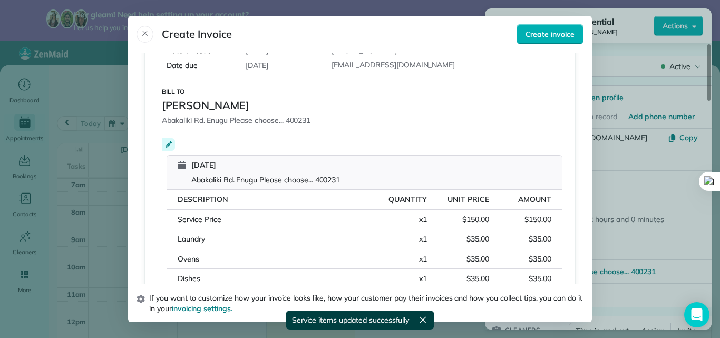
scroll to position [281, 0]
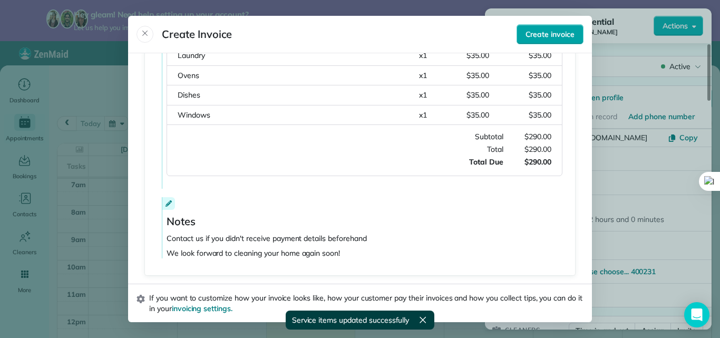
click at [531, 33] on span "Create invoice" at bounding box center [550, 34] width 49 height 11
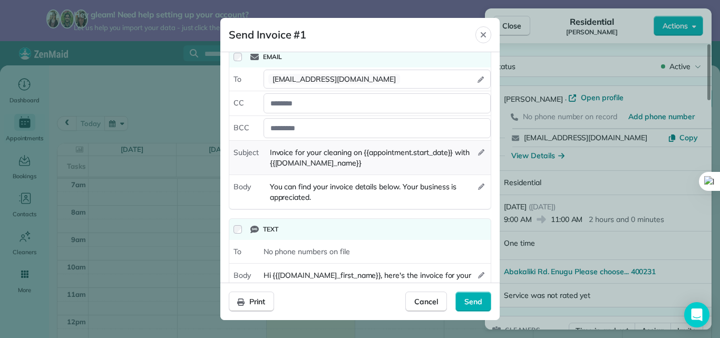
scroll to position [47, 0]
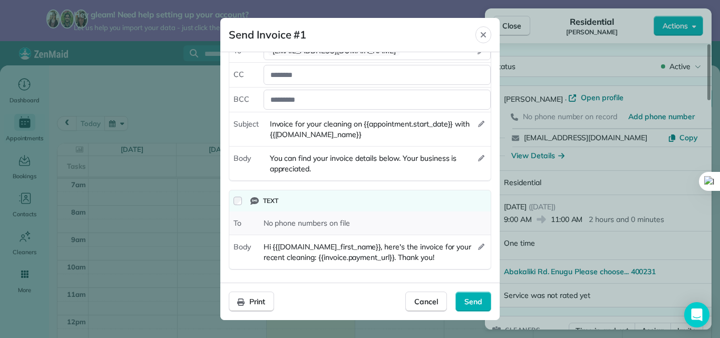
click at [328, 219] on span "No phone numbers on file" at bounding box center [307, 223] width 86 height 11
click at [329, 219] on span "No phone numbers on file" at bounding box center [307, 223] width 86 height 11
click at [275, 227] on span "No phone numbers on file" at bounding box center [307, 223] width 86 height 11
click at [291, 220] on span "No phone numbers on file" at bounding box center [307, 223] width 86 height 11
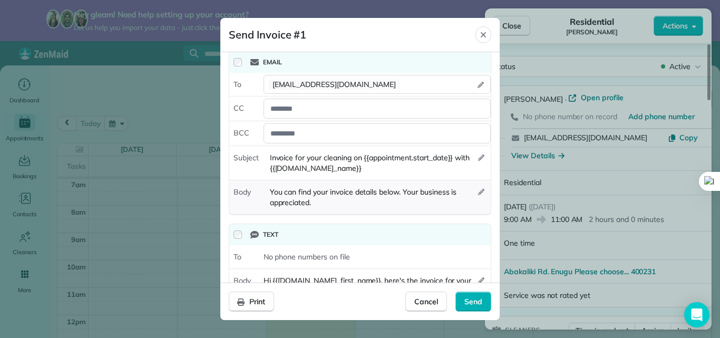
scroll to position [0, 0]
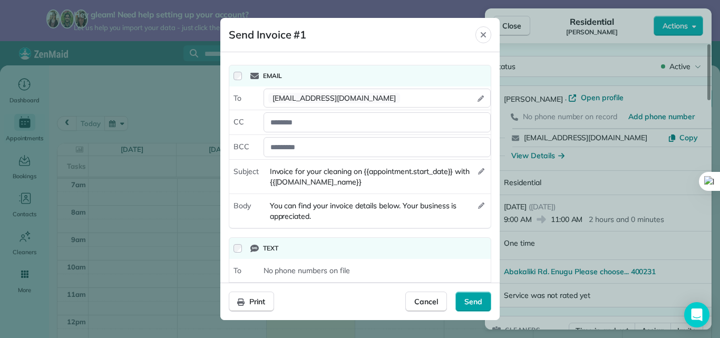
click at [472, 298] on span "Send" at bounding box center [474, 301] width 18 height 11
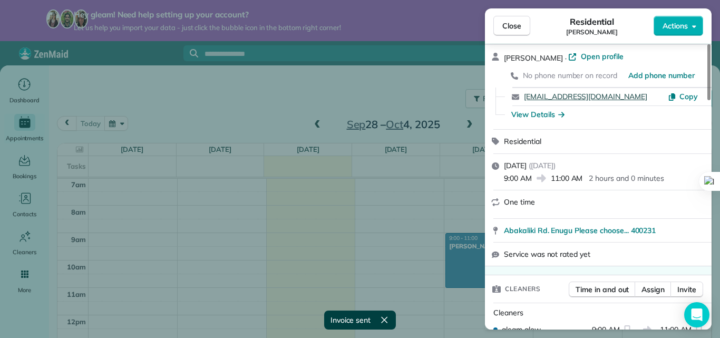
scroll to position [4, 0]
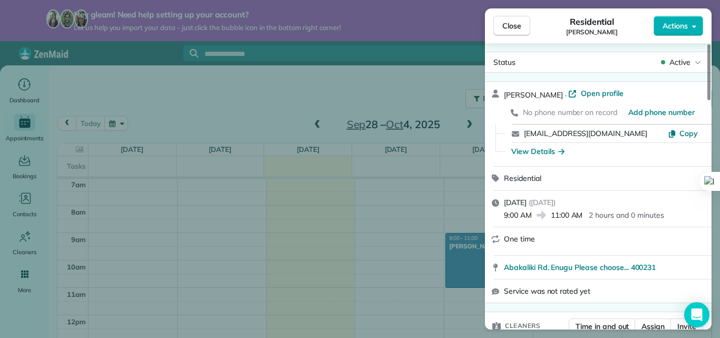
click at [597, 107] on div "No phone number on record" at bounding box center [575, 112] width 105 height 11
click at [598, 113] on span "No phone number on record" at bounding box center [570, 112] width 94 height 9
click at [633, 113] on span "Add phone number" at bounding box center [662, 112] width 66 height 11
click at [508, 25] on span "Close" at bounding box center [512, 26] width 19 height 11
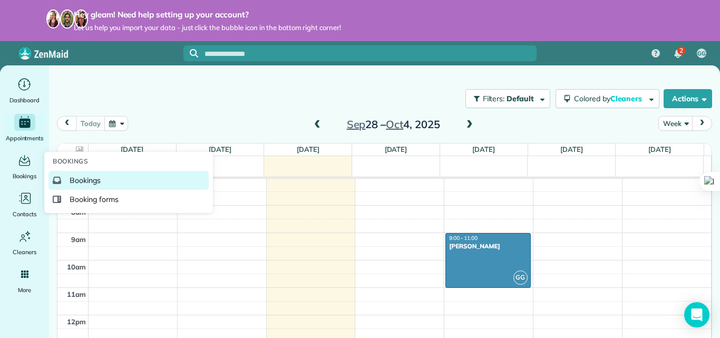
click at [83, 180] on span "Bookings" at bounding box center [85, 180] width 31 height 11
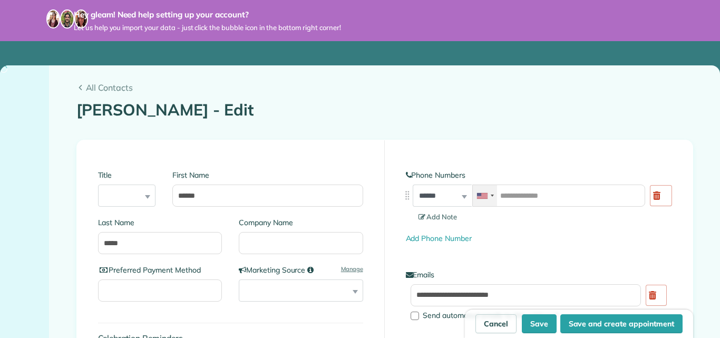
click at [482, 193] on div at bounding box center [482, 196] width 11 height 6
click at [489, 185] on input "tel" at bounding box center [558, 196] width 173 height 22
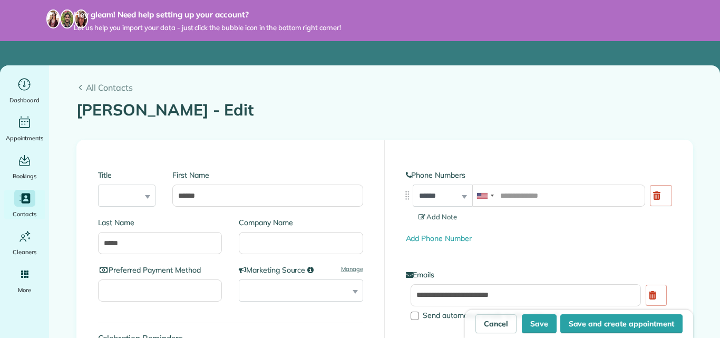
scroll to position [57, 0]
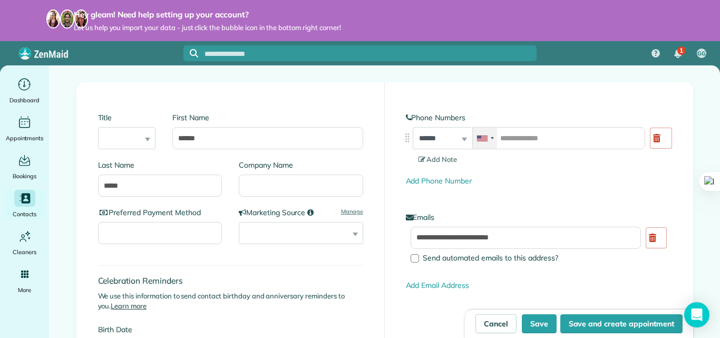
click at [491, 138] on div at bounding box center [492, 138] width 3 height 2
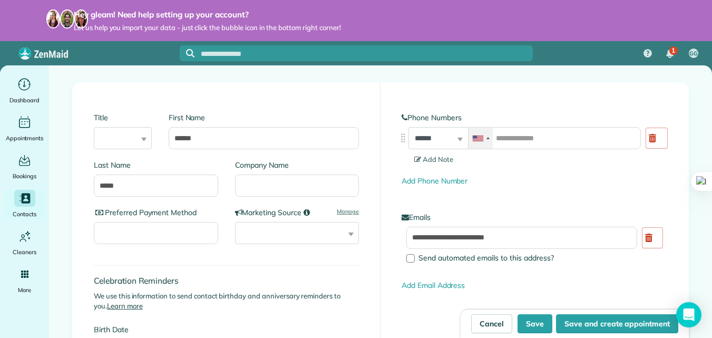
click at [485, 136] on div at bounding box center [481, 138] width 24 height 21
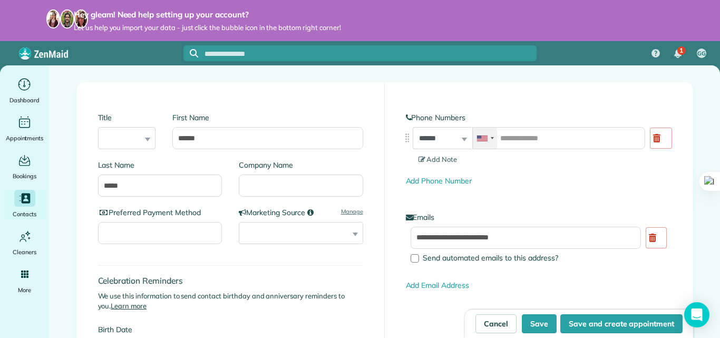
click at [485, 136] on div at bounding box center [485, 138] width 24 height 21
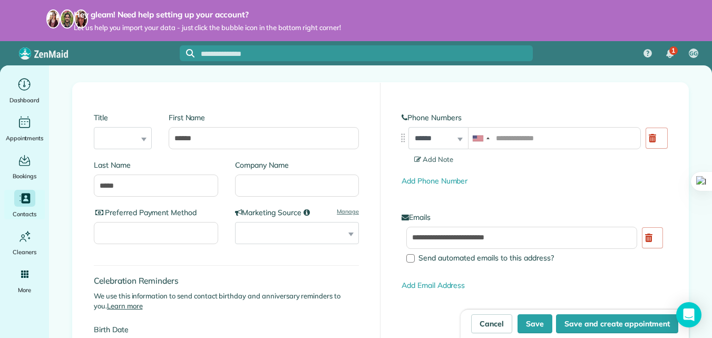
click at [457, 139] on div "**********" at bounding box center [439, 138] width 60 height 22
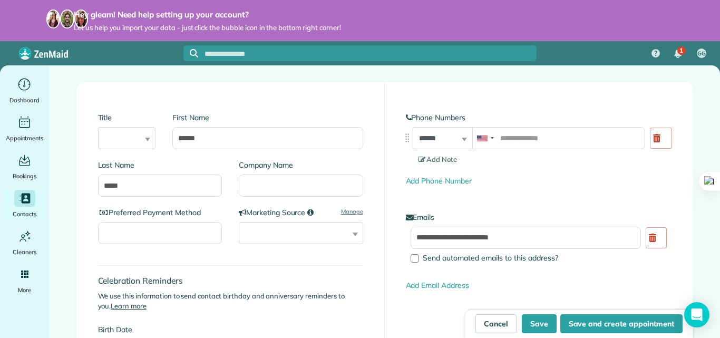
click at [462, 139] on div "**********" at bounding box center [443, 138] width 60 height 22
click at [460, 140] on div "**********" at bounding box center [443, 138] width 60 height 22
click at [515, 139] on input "tel" at bounding box center [558, 138] width 173 height 22
click at [490, 138] on div at bounding box center [485, 138] width 24 height 21
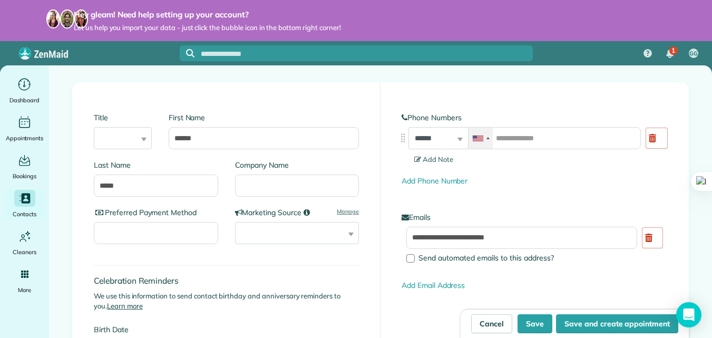
click at [487, 137] on div at bounding box center [481, 138] width 24 height 21
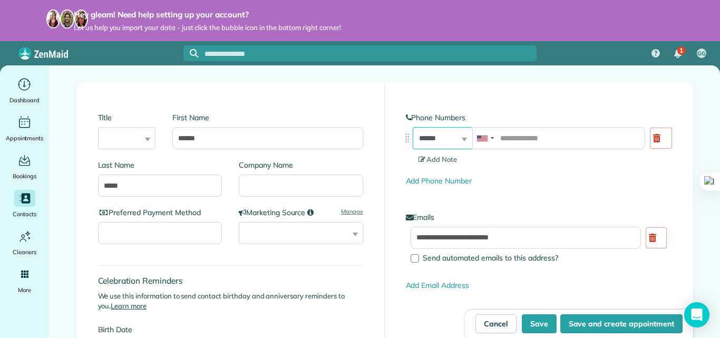
click at [459, 134] on select "**********" at bounding box center [443, 138] width 60 height 22
click at [413, 127] on select "**********" at bounding box center [443, 138] width 60 height 22
click at [456, 137] on select "**********" at bounding box center [443, 138] width 60 height 22
select select "******"
click at [413, 127] on select "**********" at bounding box center [443, 138] width 60 height 22
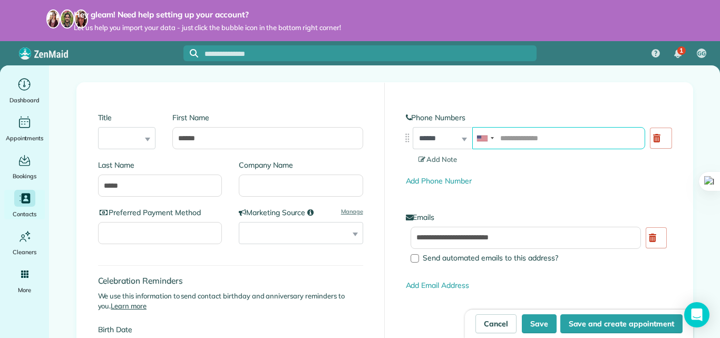
click at [501, 142] on input "tel" at bounding box center [558, 138] width 173 height 22
click at [487, 140] on div at bounding box center [485, 138] width 24 height 21
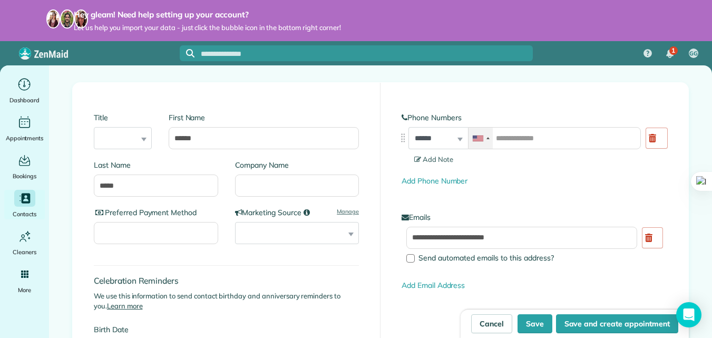
click at [487, 140] on div at bounding box center [481, 138] width 24 height 21
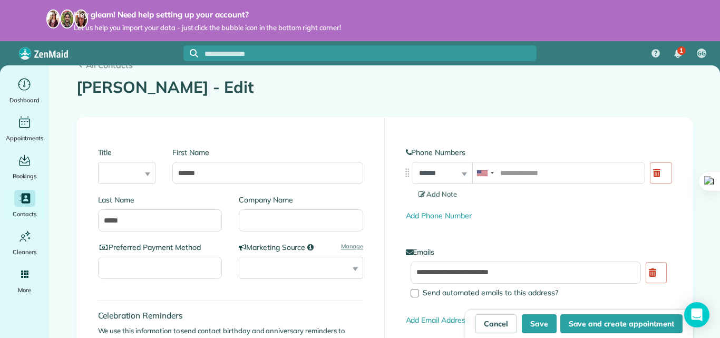
scroll to position [0, 0]
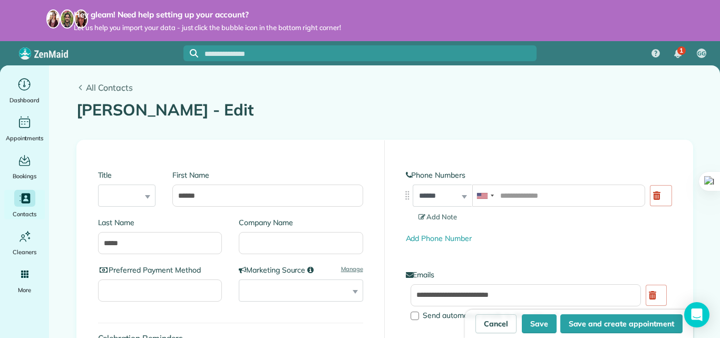
click at [77, 86] on icon at bounding box center [80, 88] width 8 height 6
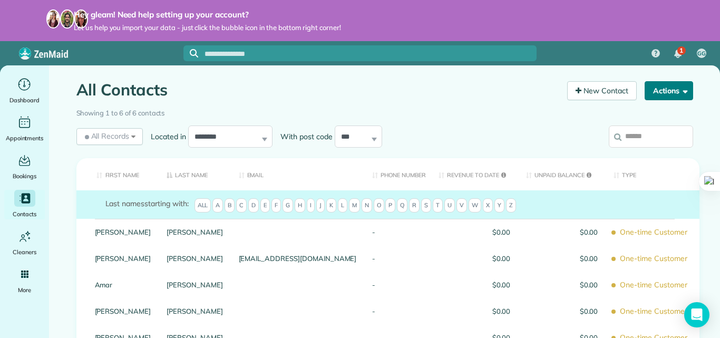
click at [660, 87] on button "Actions" at bounding box center [669, 90] width 49 height 19
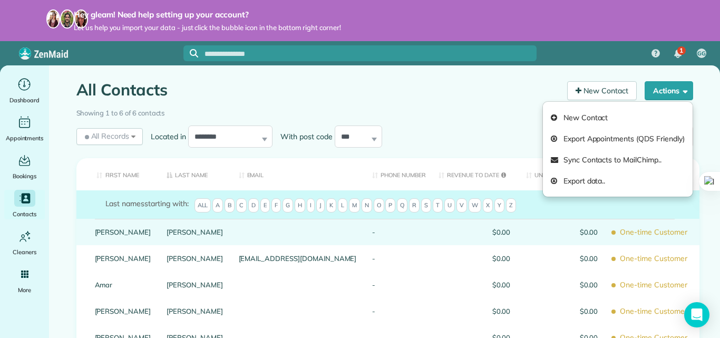
click at [80, 226] on td "Carolyn" at bounding box center [117, 232] width 83 height 26
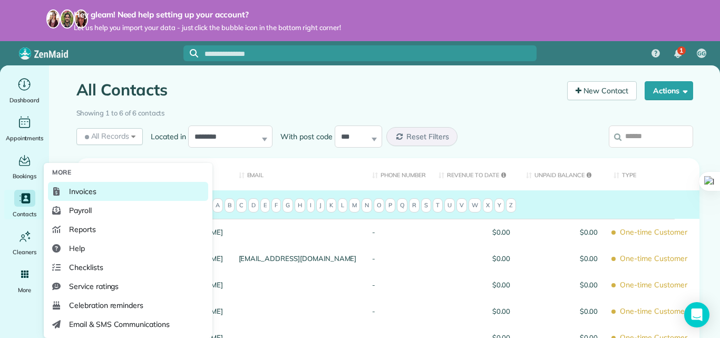
click at [98, 194] on link "Invoices" at bounding box center [128, 191] width 160 height 19
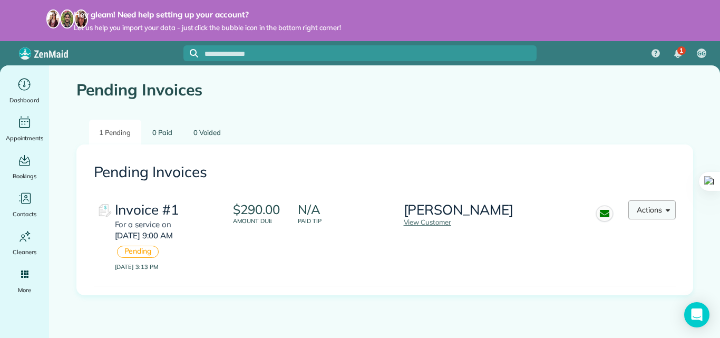
click at [635, 217] on button "Actions" at bounding box center [652, 209] width 47 height 19
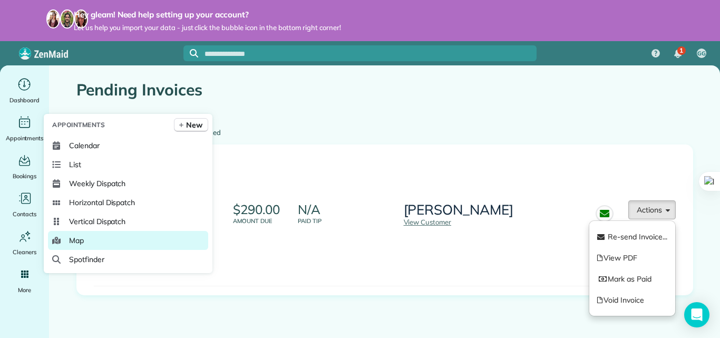
click at [85, 238] on link "Map" at bounding box center [128, 240] width 160 height 19
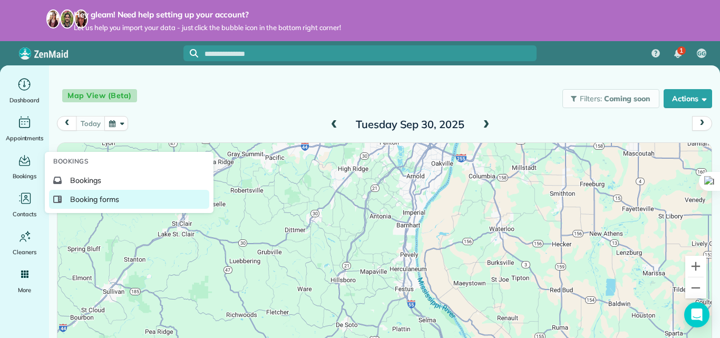
click at [82, 202] on span "Booking forms" at bounding box center [94, 199] width 49 height 11
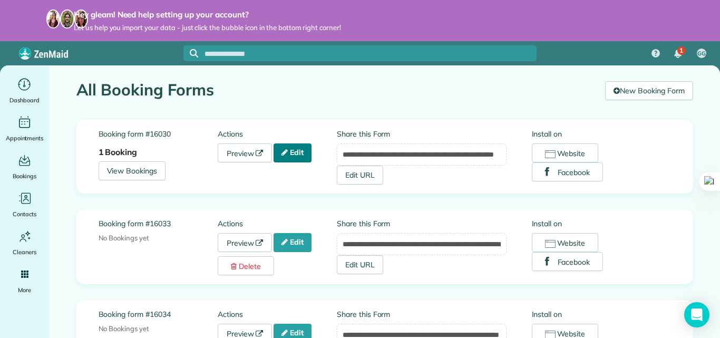
click at [288, 155] on link "Edit" at bounding box center [293, 152] width 38 height 19
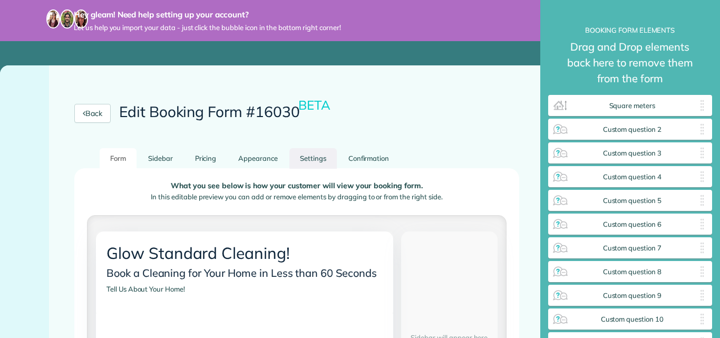
click at [307, 155] on link "Settings" at bounding box center [312, 158] width 47 height 21
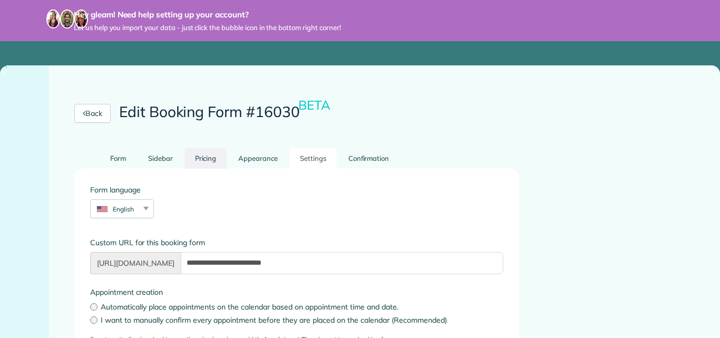
click at [201, 160] on link "Pricing" at bounding box center [206, 158] width 43 height 21
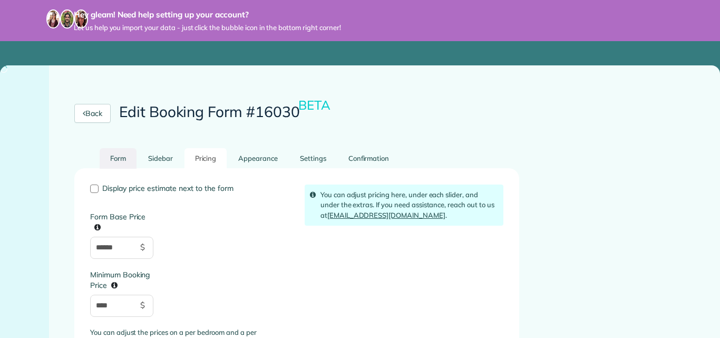
click at [108, 157] on link "Form" at bounding box center [118, 158] width 37 height 21
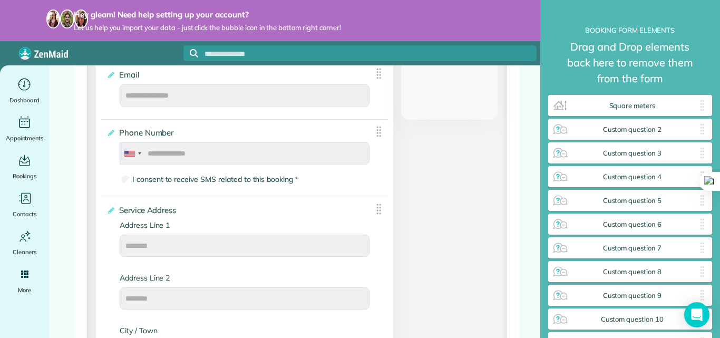
scroll to position [357, 0]
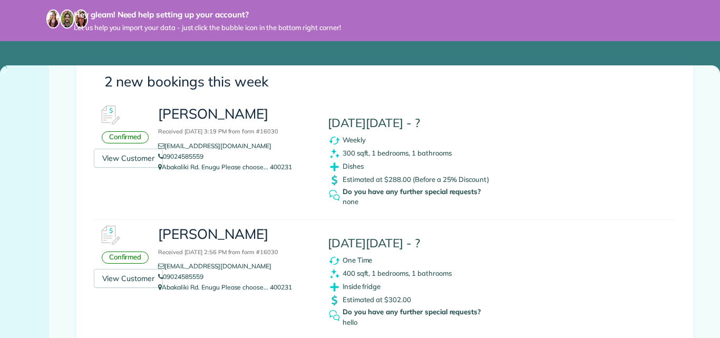
scroll to position [168, 0]
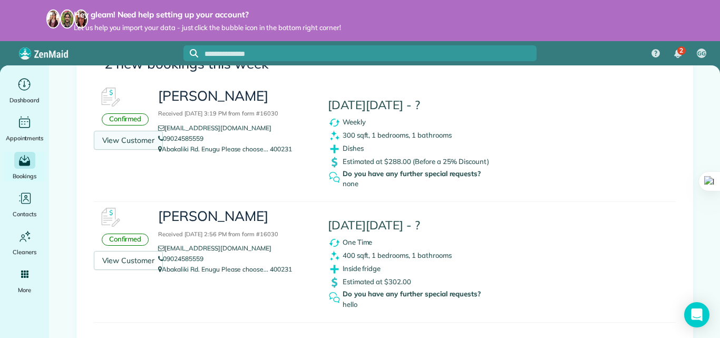
click at [123, 139] on link "View Customer" at bounding box center [129, 140] width 70 height 19
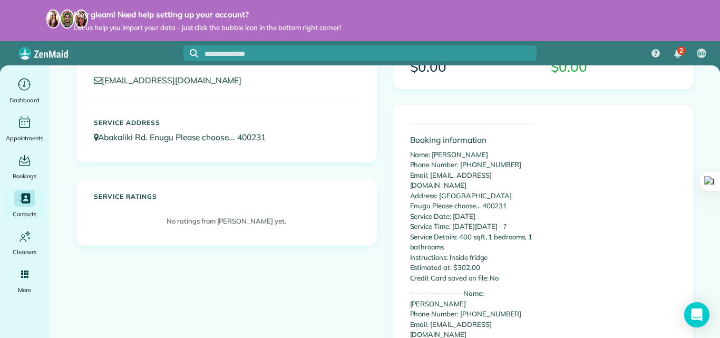
scroll to position [12, 0]
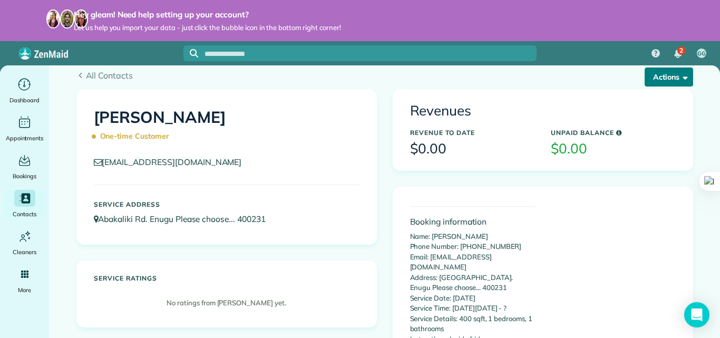
click at [671, 80] on button "Actions" at bounding box center [669, 76] width 49 height 19
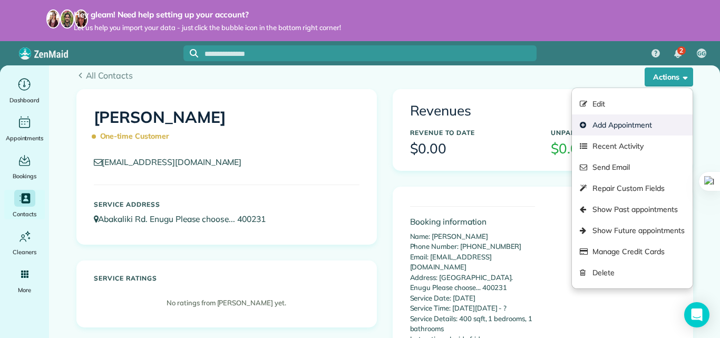
click at [606, 122] on link "Add Appointment" at bounding box center [632, 124] width 120 height 21
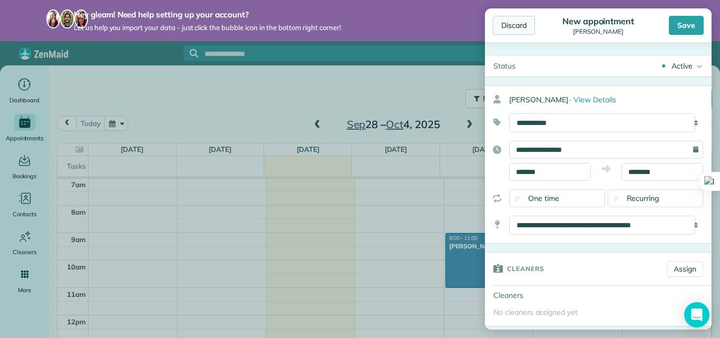
click at [525, 24] on div "Discard" at bounding box center [514, 25] width 42 height 19
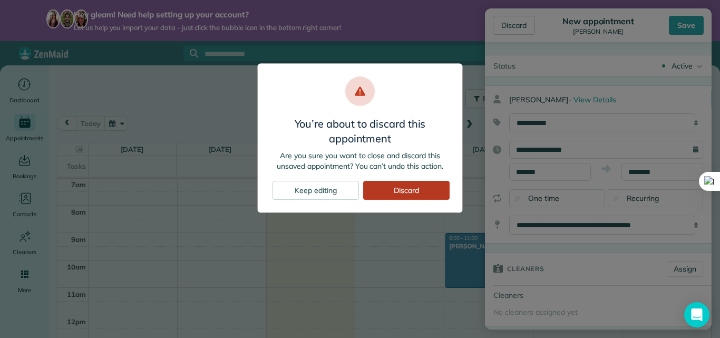
click at [415, 196] on div "Discard" at bounding box center [406, 190] width 86 height 19
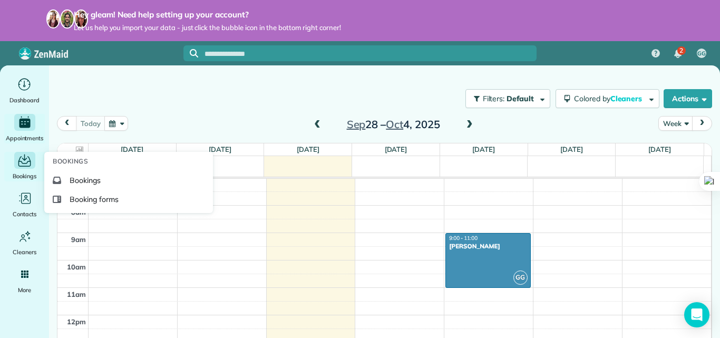
click at [17, 172] on span "Bookings" at bounding box center [25, 176] width 24 height 11
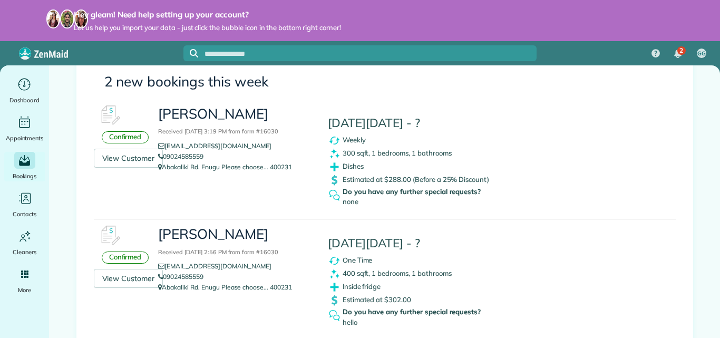
scroll to position [160, 0]
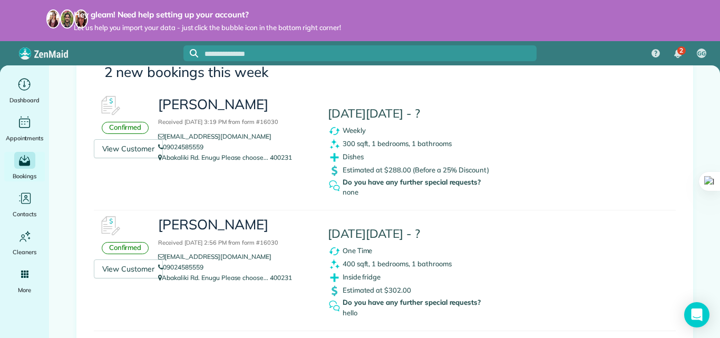
click at [129, 131] on div "Confirmed" at bounding box center [125, 128] width 47 height 12
click at [194, 107] on h3 "Godwin Elias Received September 30, 2025 3:19 PM from form #16030" at bounding box center [234, 112] width 153 height 30
click at [365, 169] on span "Estimated at $288.00 (Before a 25% Discount)" at bounding box center [416, 170] width 147 height 8
click at [198, 107] on h3 "Godwin Elias Received September 30, 2025 3:19 PM from form #16030" at bounding box center [234, 112] width 153 height 30
click at [118, 130] on div "Confirmed" at bounding box center [125, 128] width 47 height 12
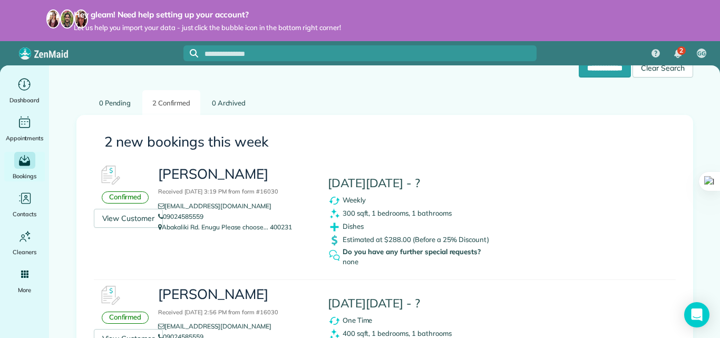
scroll to position [86, 0]
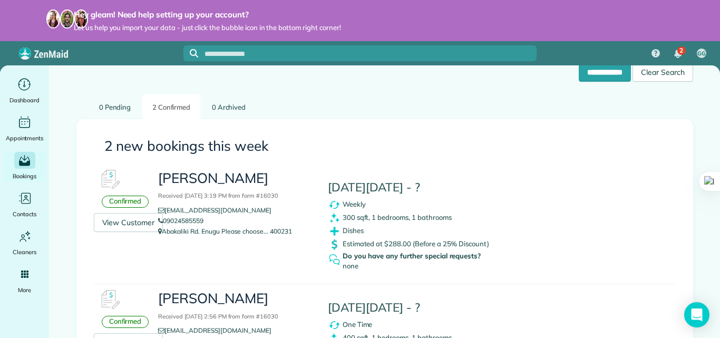
click at [347, 197] on div "This Saturday 04 October - ? Weekly 300 sqft, 1 bedrooms, 1 bathrooms Dishes Es…" at bounding box center [426, 220] width 212 height 112
click at [127, 225] on link "View Customer" at bounding box center [129, 222] width 70 height 19
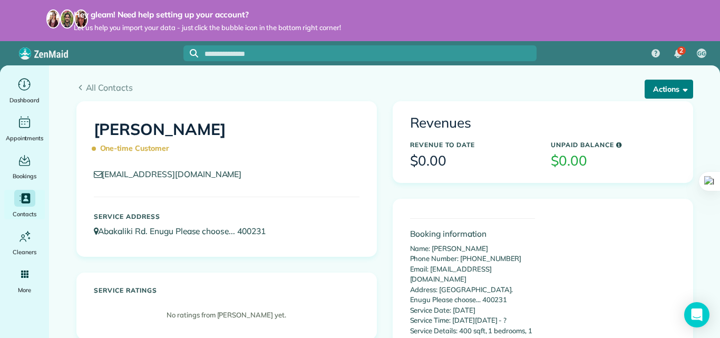
click at [657, 93] on button "Actions" at bounding box center [669, 89] width 49 height 19
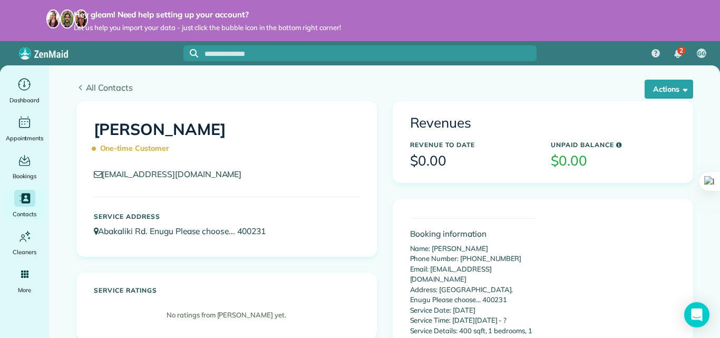
click at [79, 87] on use at bounding box center [80, 87] width 3 height 5
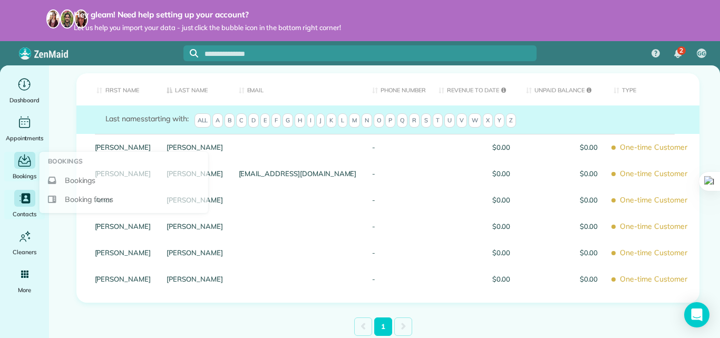
scroll to position [59, 0]
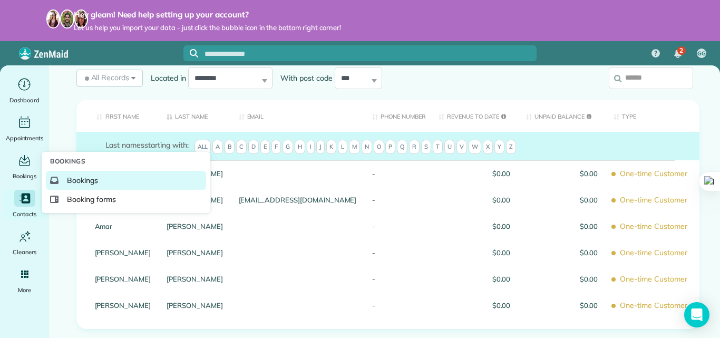
click at [73, 176] on span "Bookings" at bounding box center [82, 180] width 31 height 11
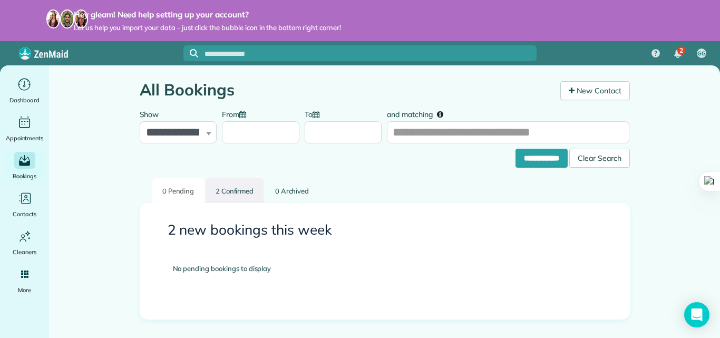
click at [232, 190] on link "2 Confirmed" at bounding box center [235, 190] width 59 height 25
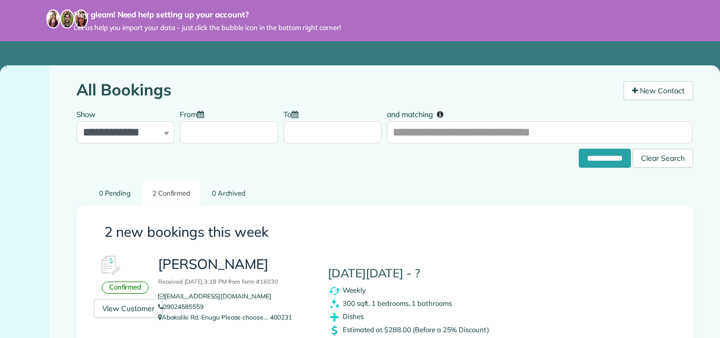
scroll to position [112, 0]
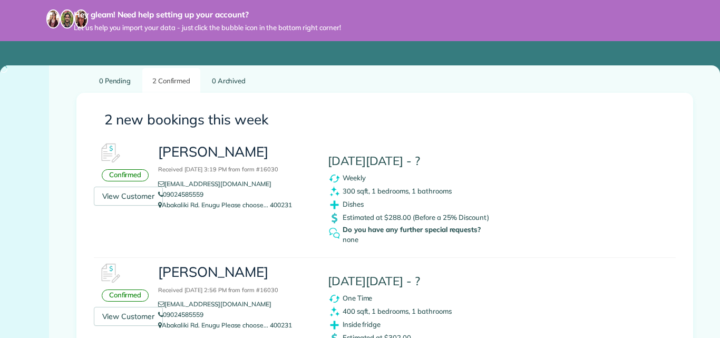
click at [374, 176] on div "Weekly" at bounding box center [426, 178] width 196 height 13
click at [376, 156] on h4 "[DATE][DATE] - ?" at bounding box center [426, 160] width 196 height 13
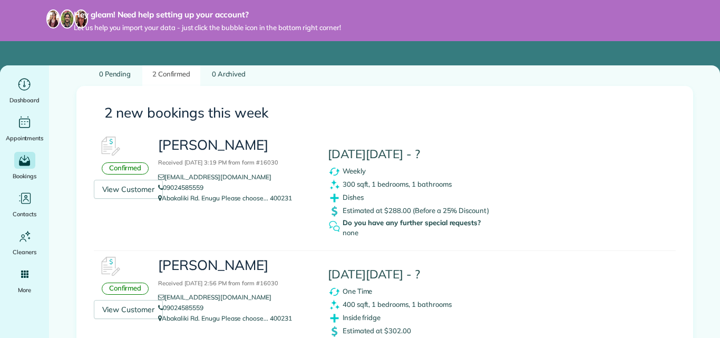
click at [205, 144] on h3 "Godwin Elias Received September 30, 2025 3:19 PM from form #16030" at bounding box center [234, 153] width 153 height 30
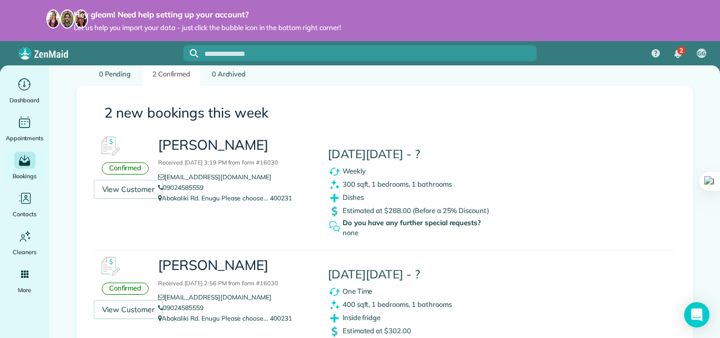
click at [104, 148] on img at bounding box center [110, 147] width 32 height 32
click at [114, 168] on div "Confirmed" at bounding box center [125, 168] width 47 height 12
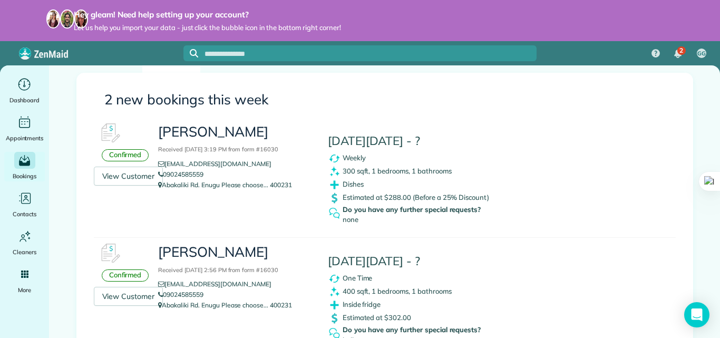
scroll to position [196, 0]
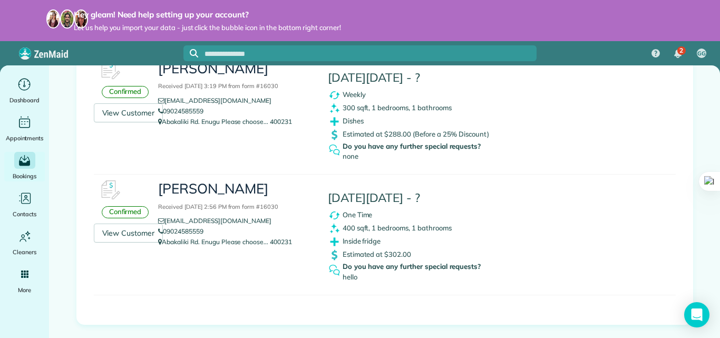
click at [211, 181] on h3 "Godwin Elias Received September 30, 2025 2:56 PM from form #16030" at bounding box center [234, 196] width 153 height 30
click at [145, 181] on div "Confirmed View Customer" at bounding box center [125, 209] width 63 height 68
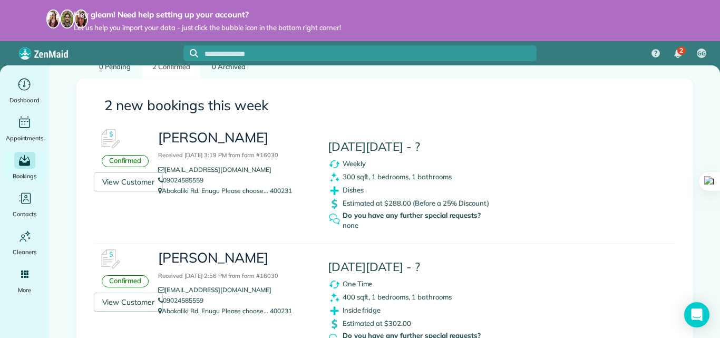
scroll to position [126, 0]
click at [105, 183] on link "View Customer" at bounding box center [129, 182] width 70 height 19
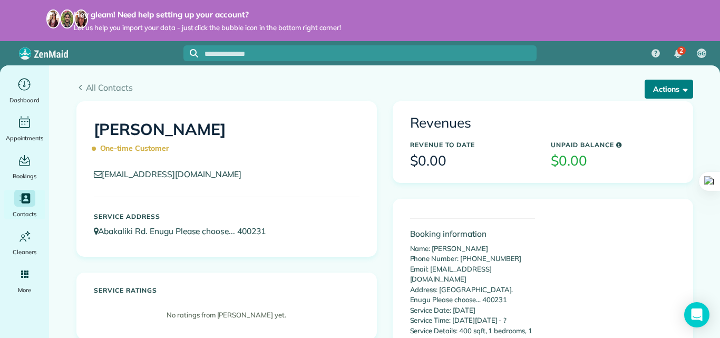
click at [669, 91] on button "Actions" at bounding box center [669, 89] width 49 height 19
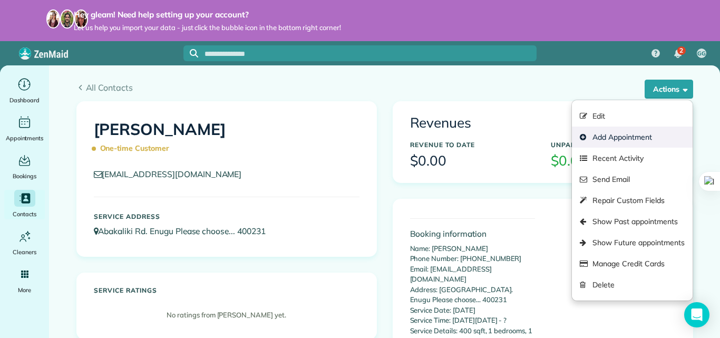
click at [596, 140] on link "Add Appointment" at bounding box center [632, 137] width 120 height 21
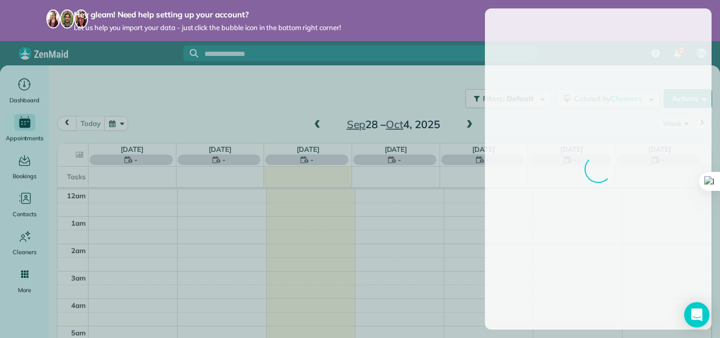
scroll to position [192, 0]
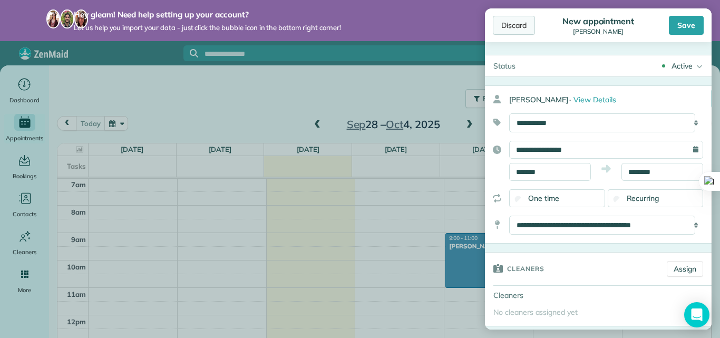
click at [515, 26] on div "Discard" at bounding box center [514, 25] width 42 height 19
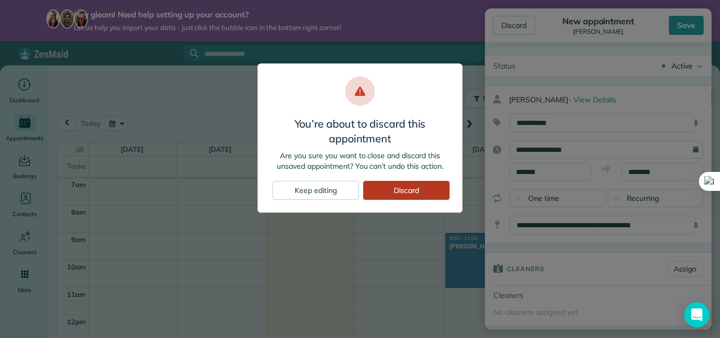
click at [388, 195] on div "Discard" at bounding box center [406, 190] width 86 height 19
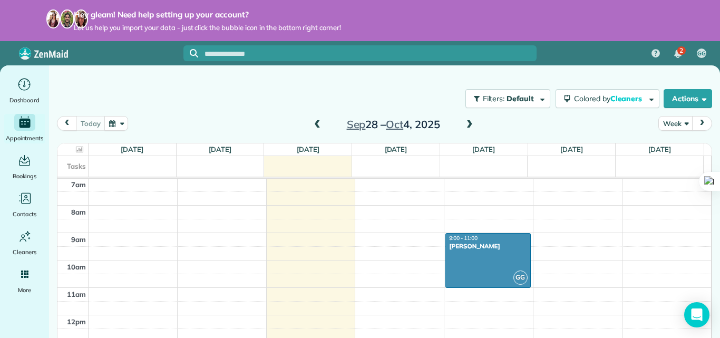
click at [557, 239] on div "12am 1am 2am 3am 4am 5am 6am 7am 8am 9am 10am 11am 12pm 1pm 2pm 3pm 4pm 5pm 6pm…" at bounding box center [384, 315] width 654 height 658
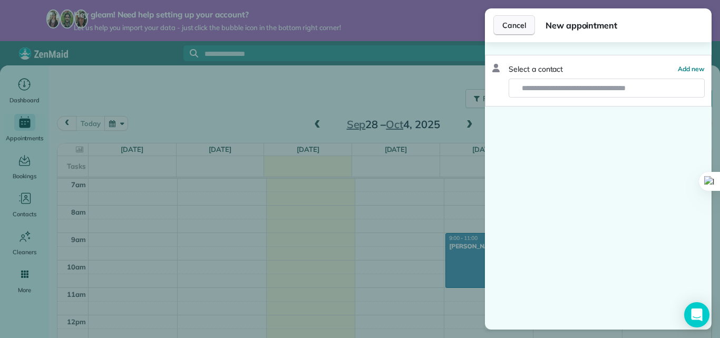
click at [510, 28] on span "Cancel" at bounding box center [515, 25] width 24 height 11
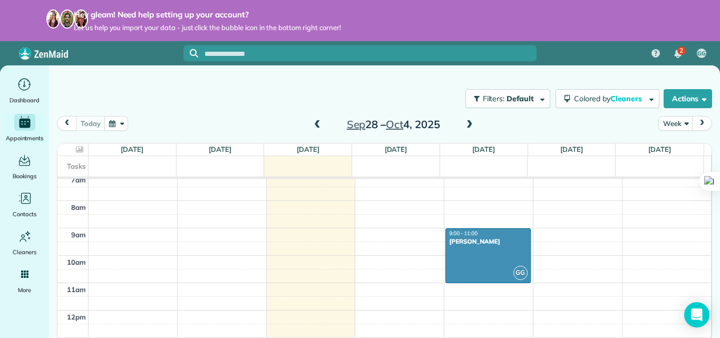
scroll to position [135, 0]
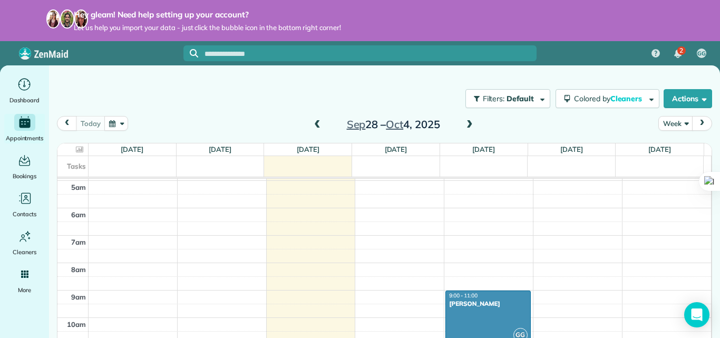
click at [464, 129] on span at bounding box center [470, 124] width 12 height 9
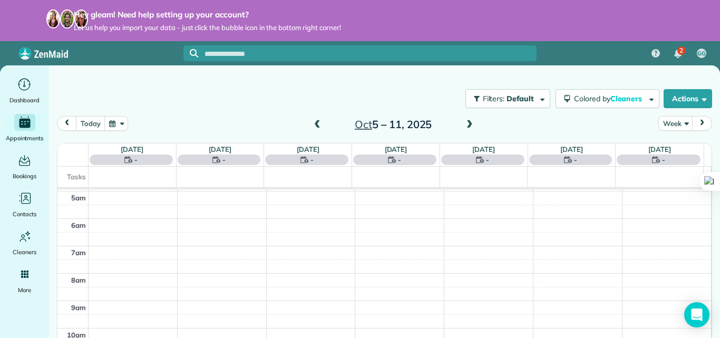
scroll to position [192, 0]
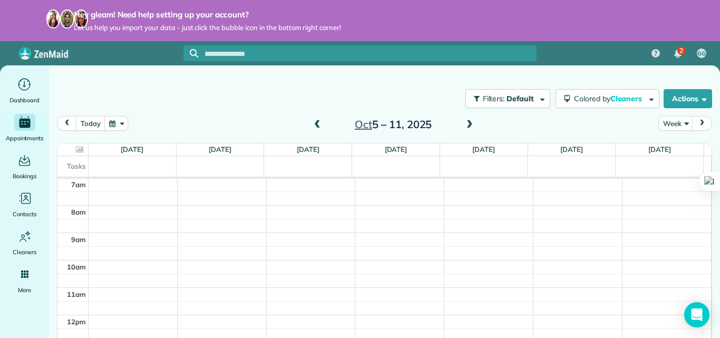
click at [115, 123] on button "button" at bounding box center [116, 123] width 24 height 14
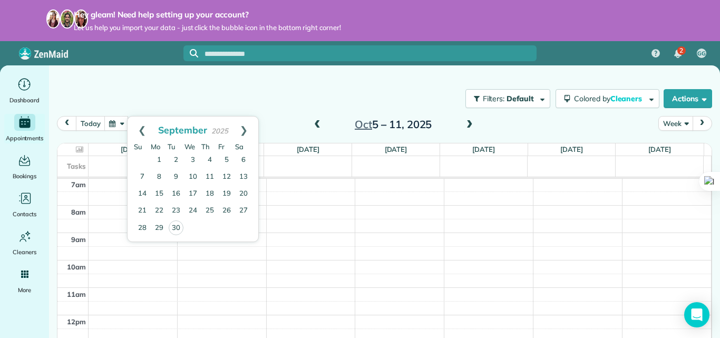
click at [671, 122] on button "Week" at bounding box center [676, 123] width 34 height 14
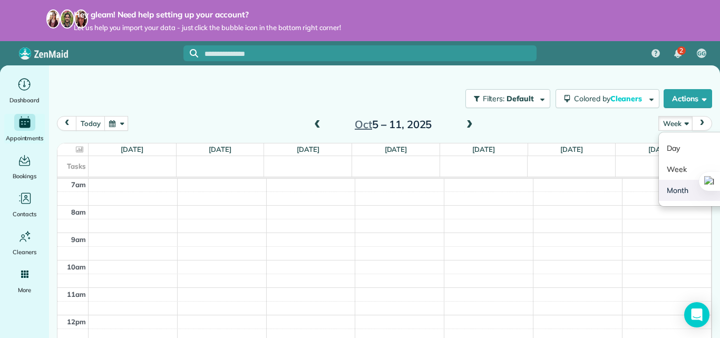
click at [672, 188] on link "Month" at bounding box center [700, 190] width 83 height 21
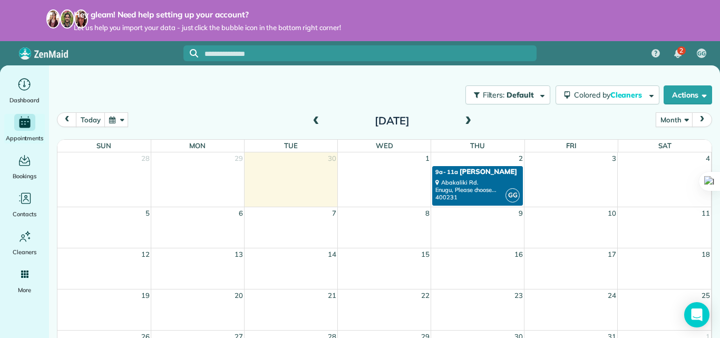
scroll to position [7, 0]
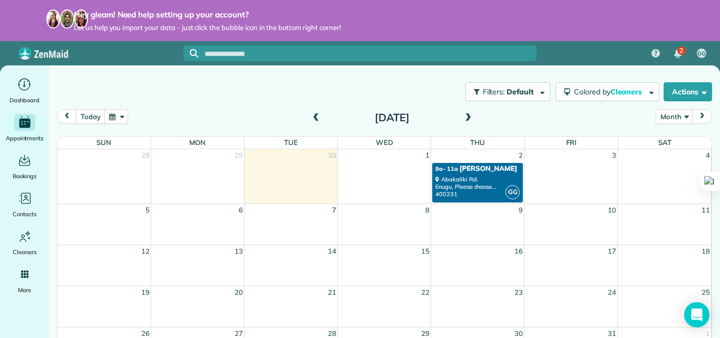
click at [591, 158] on td "3" at bounding box center [571, 155] width 93 height 13
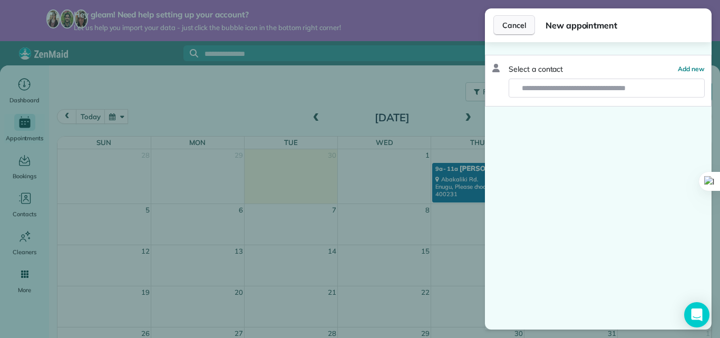
click at [515, 32] on button "Cancel" at bounding box center [515, 25] width 42 height 20
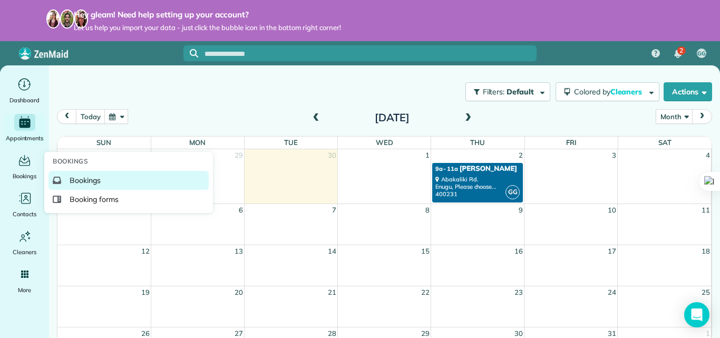
click at [86, 178] on span "Bookings" at bounding box center [85, 180] width 31 height 11
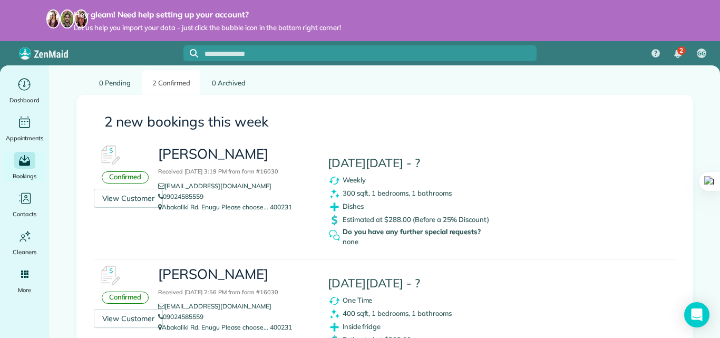
scroll to position [73, 0]
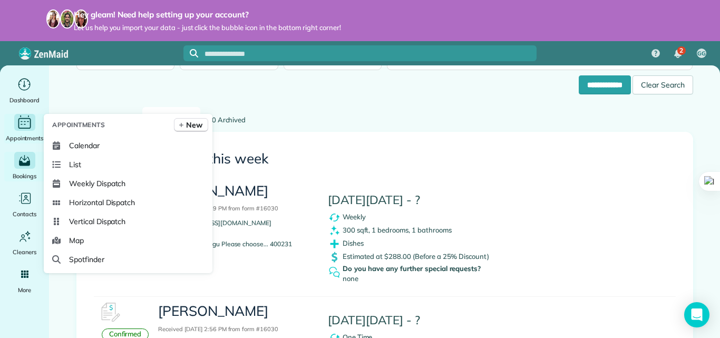
click at [28, 131] on div "Appointments" at bounding box center [25, 129] width 42 height 30
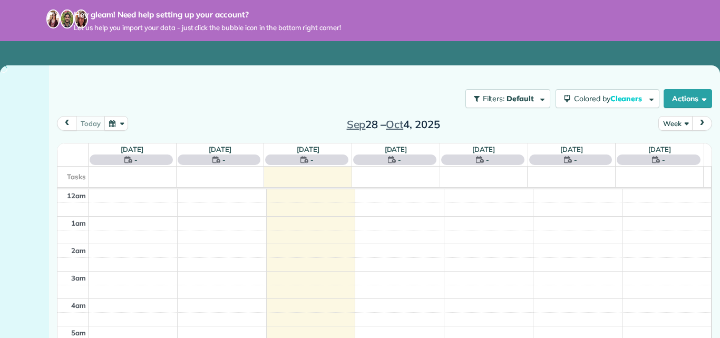
scroll to position [192, 0]
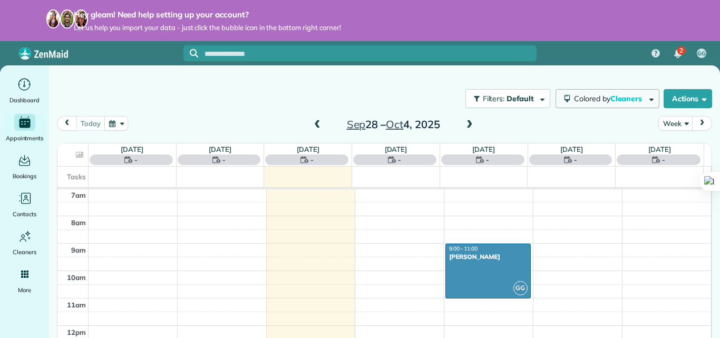
click at [589, 103] on span "Colored by Cleaners" at bounding box center [610, 98] width 72 height 9
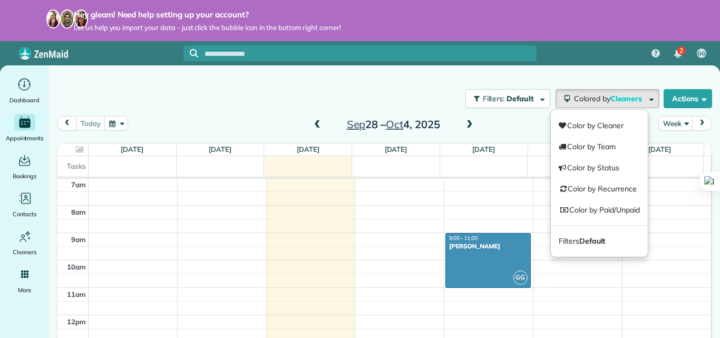
click at [221, 88] on div "Filters: Default Colored by Cleaners Color by Cleaner Color by Team Color by St…" at bounding box center [384, 98] width 671 height 35
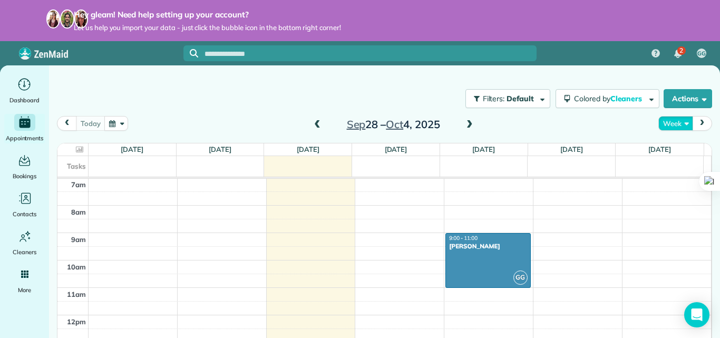
click at [681, 125] on button "Week" at bounding box center [676, 123] width 34 height 14
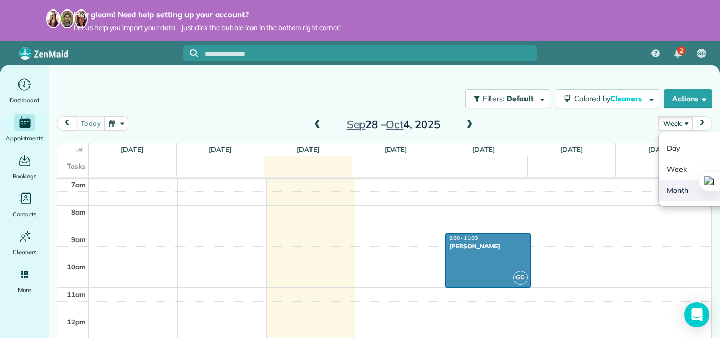
click at [675, 182] on link "Month" at bounding box center [700, 190] width 83 height 21
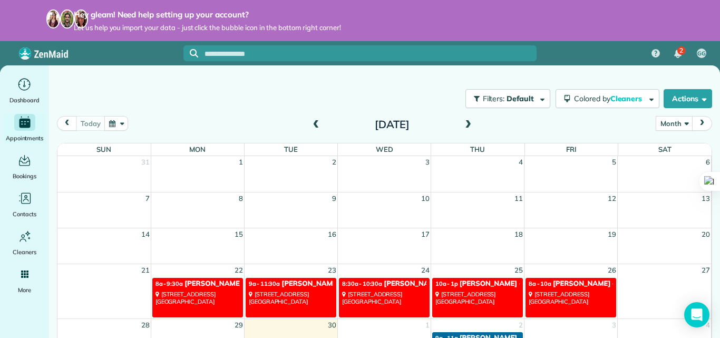
click at [472, 308] on link "10a - 1p Amar Ghose - Example Appointment 673 Park Boulevard Palo Alto, CA 94306" at bounding box center [477, 298] width 91 height 40
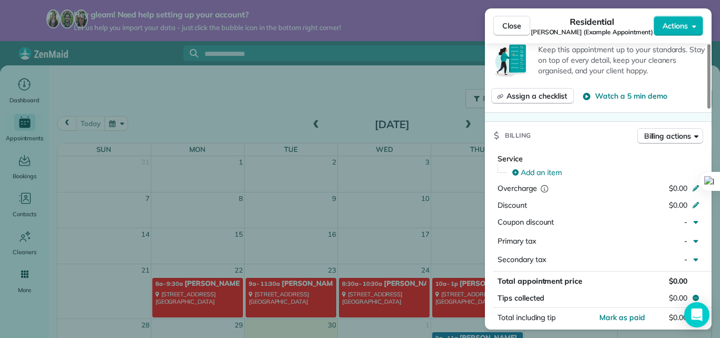
scroll to position [510, 0]
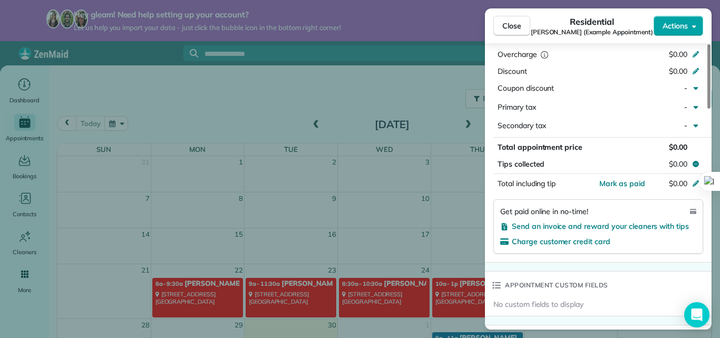
click at [661, 23] on button "Actions" at bounding box center [679, 26] width 50 height 20
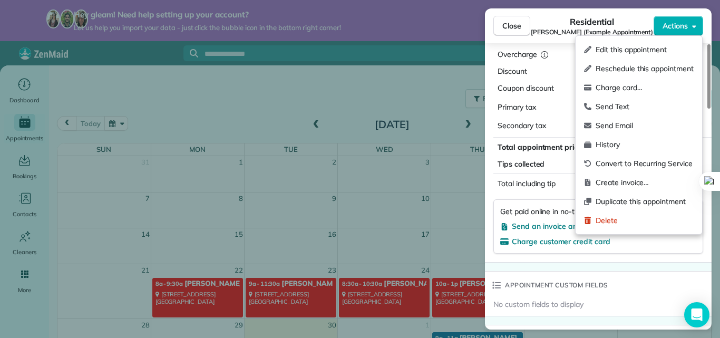
click at [438, 75] on div "Close Residential Amar Ghose (Example Appointment) Actions Status Active Amar G…" at bounding box center [360, 169] width 720 height 338
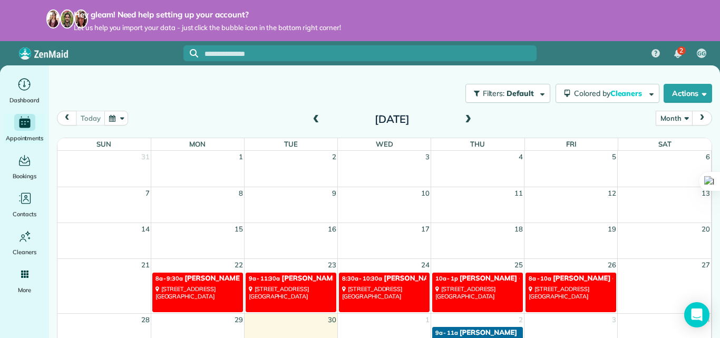
scroll to position [7, 0]
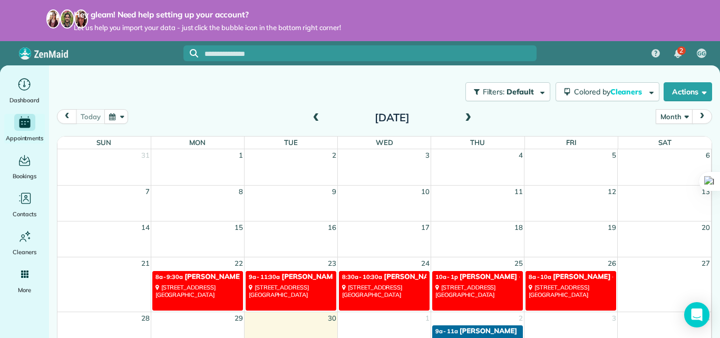
click at [467, 121] on span at bounding box center [468, 117] width 12 height 9
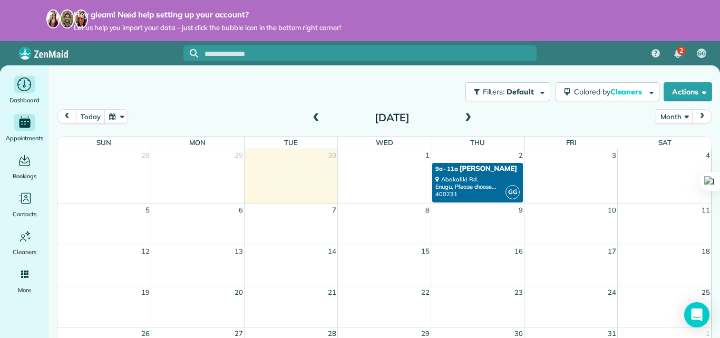
click at [30, 87] on icon "Main" at bounding box center [24, 85] width 14 height 14
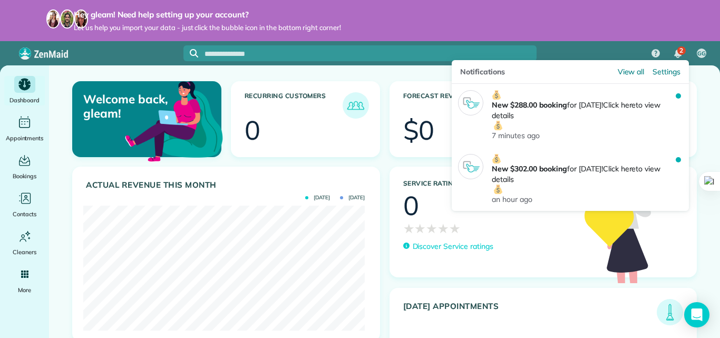
click at [683, 56] on div "2" at bounding box center [678, 53] width 22 height 23
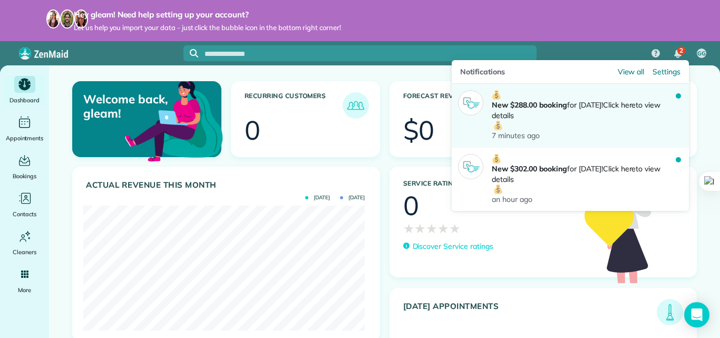
click at [605, 104] on p "New $288.00 booking for [DATE]! Click here to view details" at bounding box center [584, 110] width 184 height 40
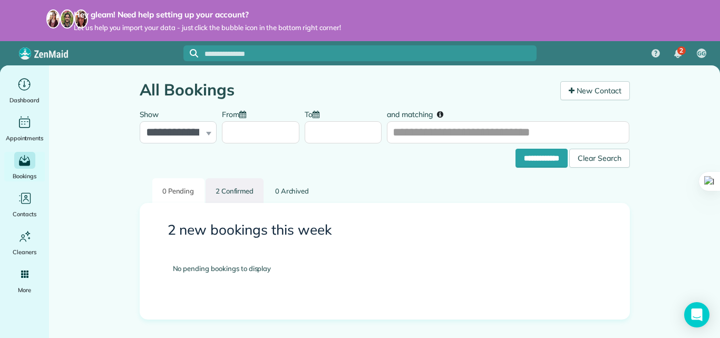
click at [228, 187] on link "2 Confirmed" at bounding box center [235, 190] width 59 height 25
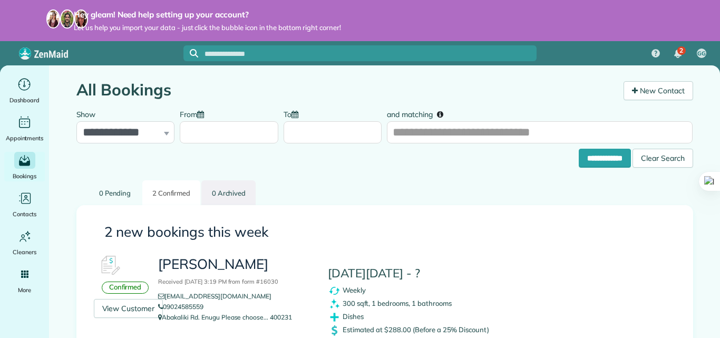
scroll to position [148, 0]
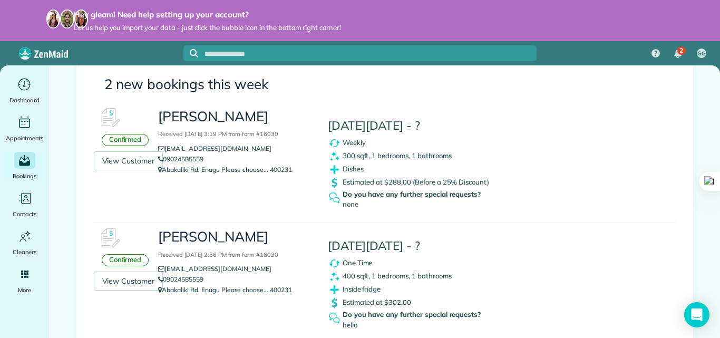
click at [108, 122] on img at bounding box center [110, 118] width 32 height 32
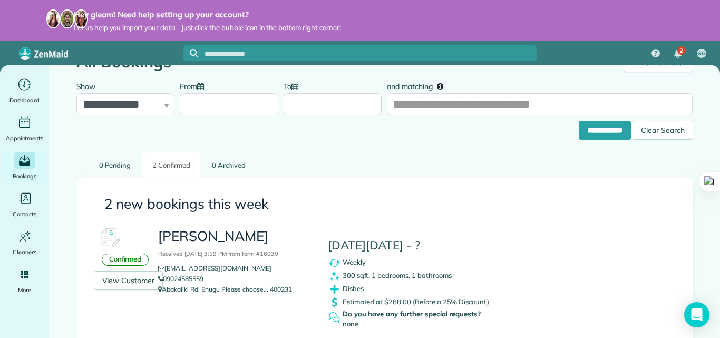
scroll to position [0, 0]
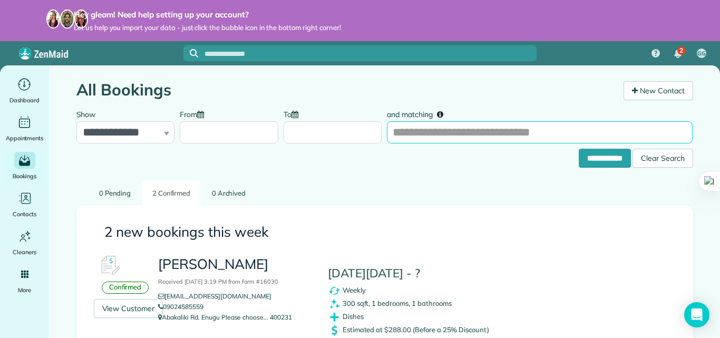
click at [429, 133] on input "and matching" at bounding box center [540, 132] width 306 height 22
click at [304, 143] on body "**********" at bounding box center [360, 169] width 720 height 338
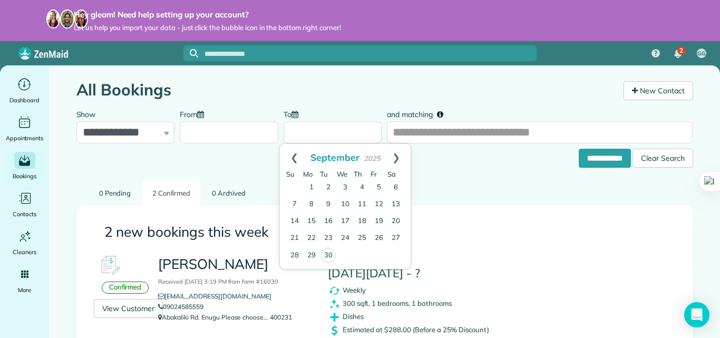
click at [215, 132] on input "From" at bounding box center [229, 132] width 99 height 22
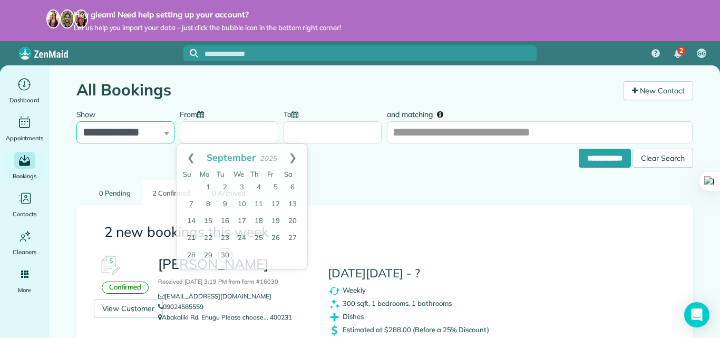
click at [143, 129] on select "**********" at bounding box center [125, 132] width 99 height 22
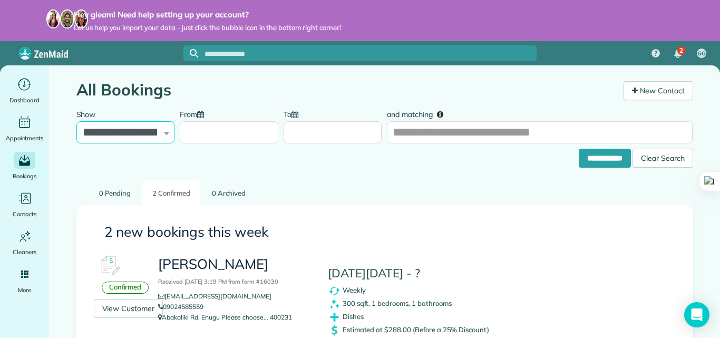
click at [76, 121] on select "**********" at bounding box center [125, 132] width 99 height 22
click at [124, 134] on select "**********" at bounding box center [125, 132] width 99 height 22
select select "***"
click at [76, 121] on select "**********" at bounding box center [125, 132] width 99 height 22
click at [306, 134] on input "To" at bounding box center [333, 132] width 99 height 22
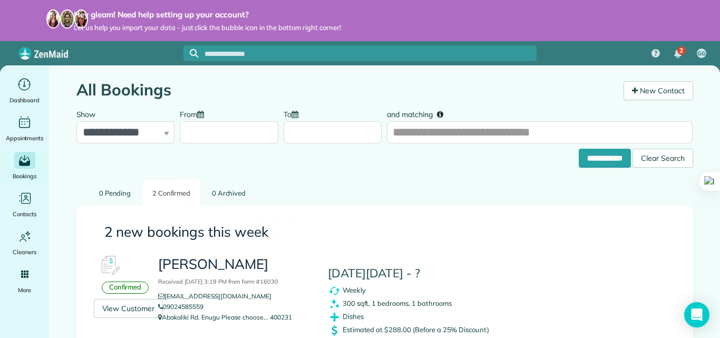
click at [250, 137] on input "From" at bounding box center [229, 132] width 99 height 22
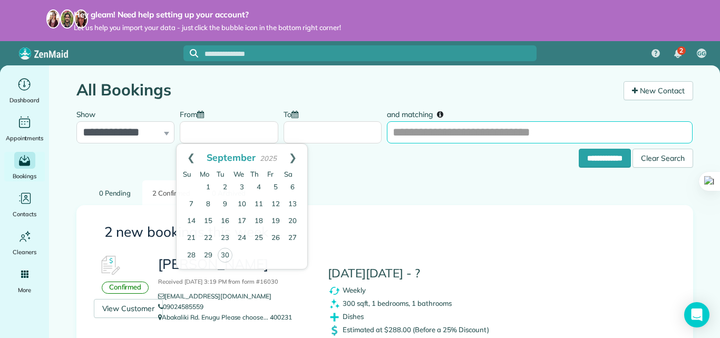
click at [417, 131] on input "and matching" at bounding box center [540, 132] width 306 height 22
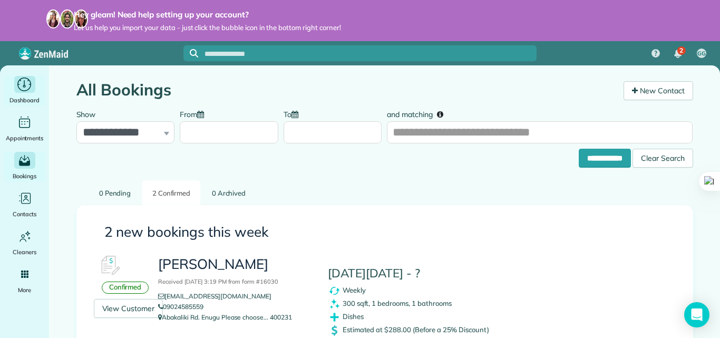
click at [24, 95] on span "Dashboard" at bounding box center [24, 100] width 30 height 11
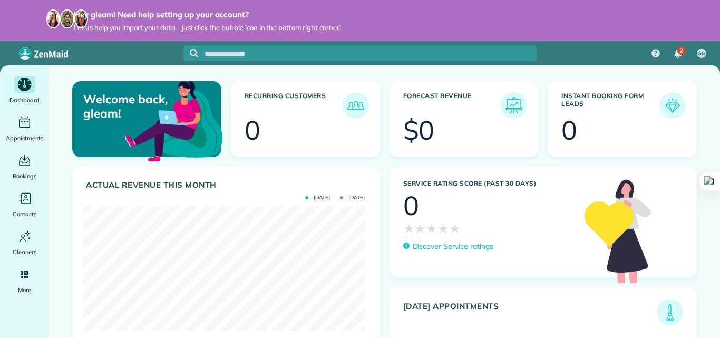
scroll to position [125, 282]
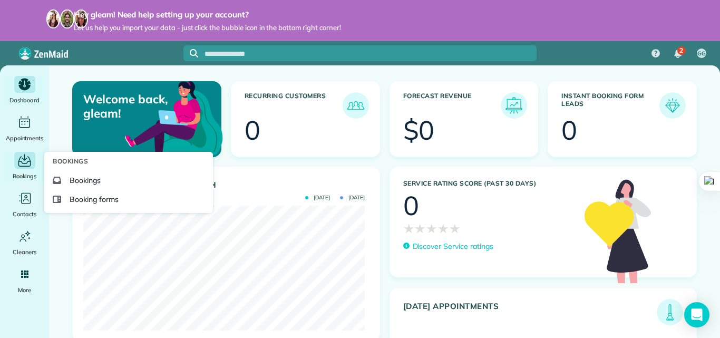
click at [12, 165] on div "Bookings" at bounding box center [25, 167] width 42 height 30
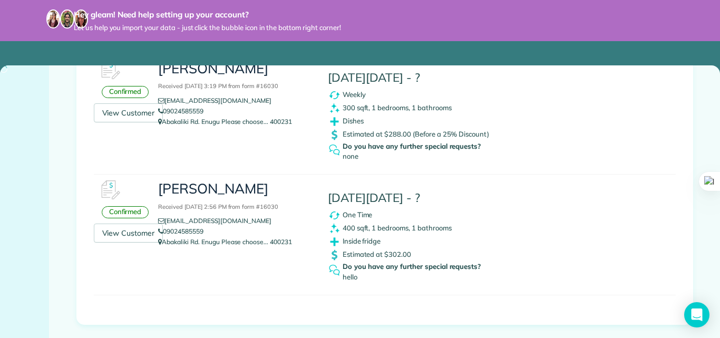
scroll to position [147, 0]
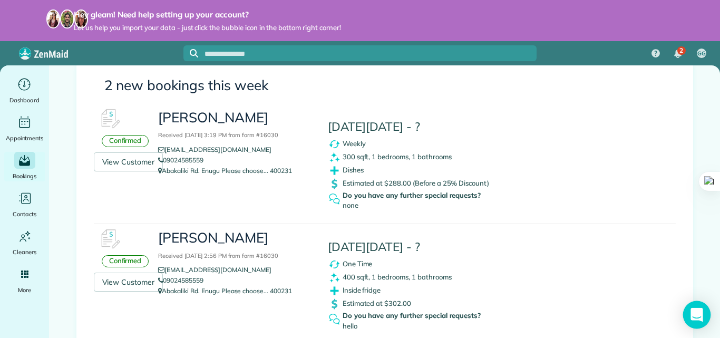
click at [695, 311] on icon "Open Intercom Messenger" at bounding box center [697, 315] width 12 height 14
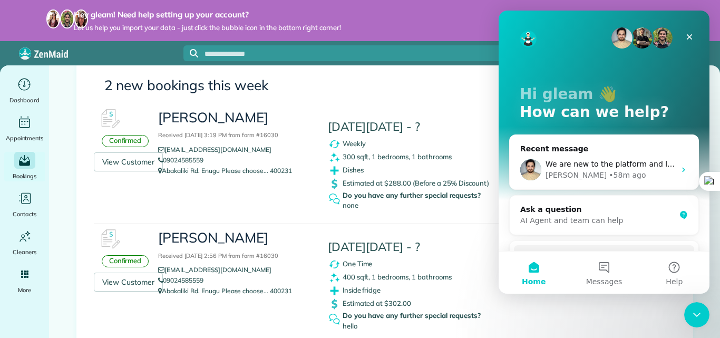
scroll to position [0, 0]
